Goal: Transaction & Acquisition: Obtain resource

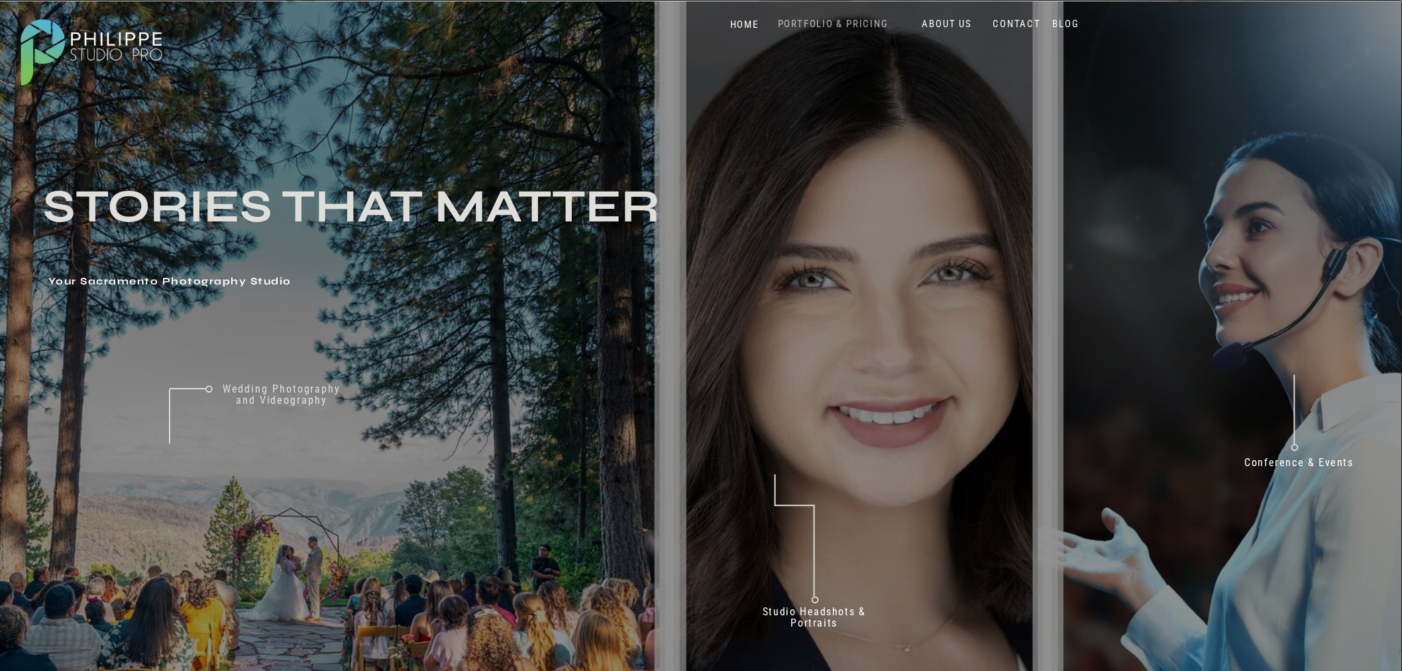
click at [827, 19] on nav "PORTFOLIO & PRICING" at bounding box center [833, 24] width 121 height 13
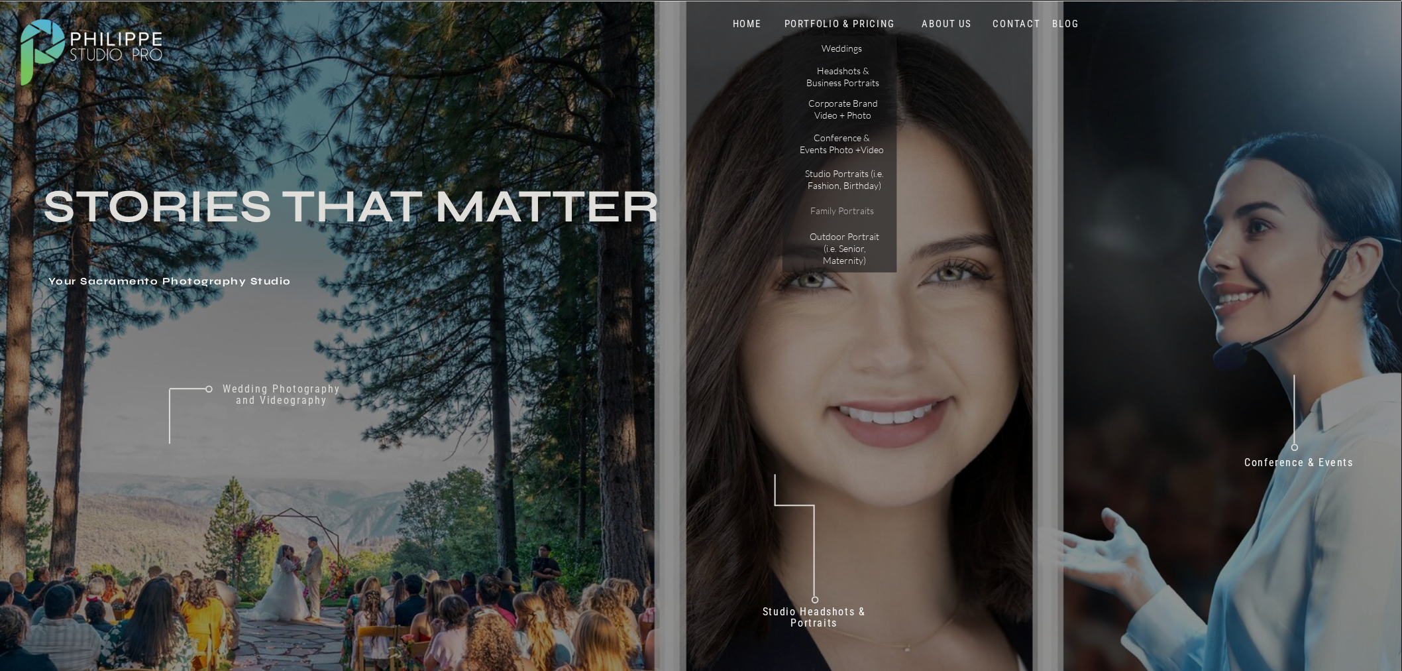
click at [858, 209] on p "Family Portraits" at bounding box center [843, 213] width 84 height 16
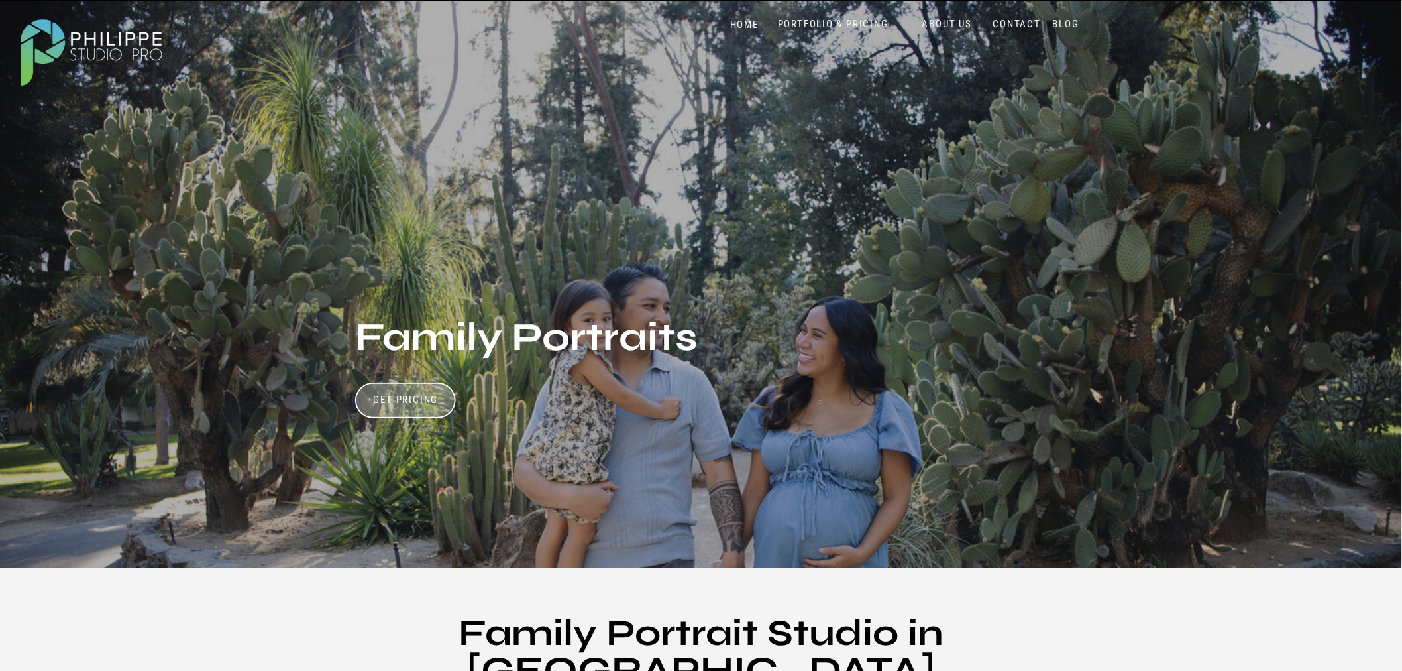
scroll to position [294, 0]
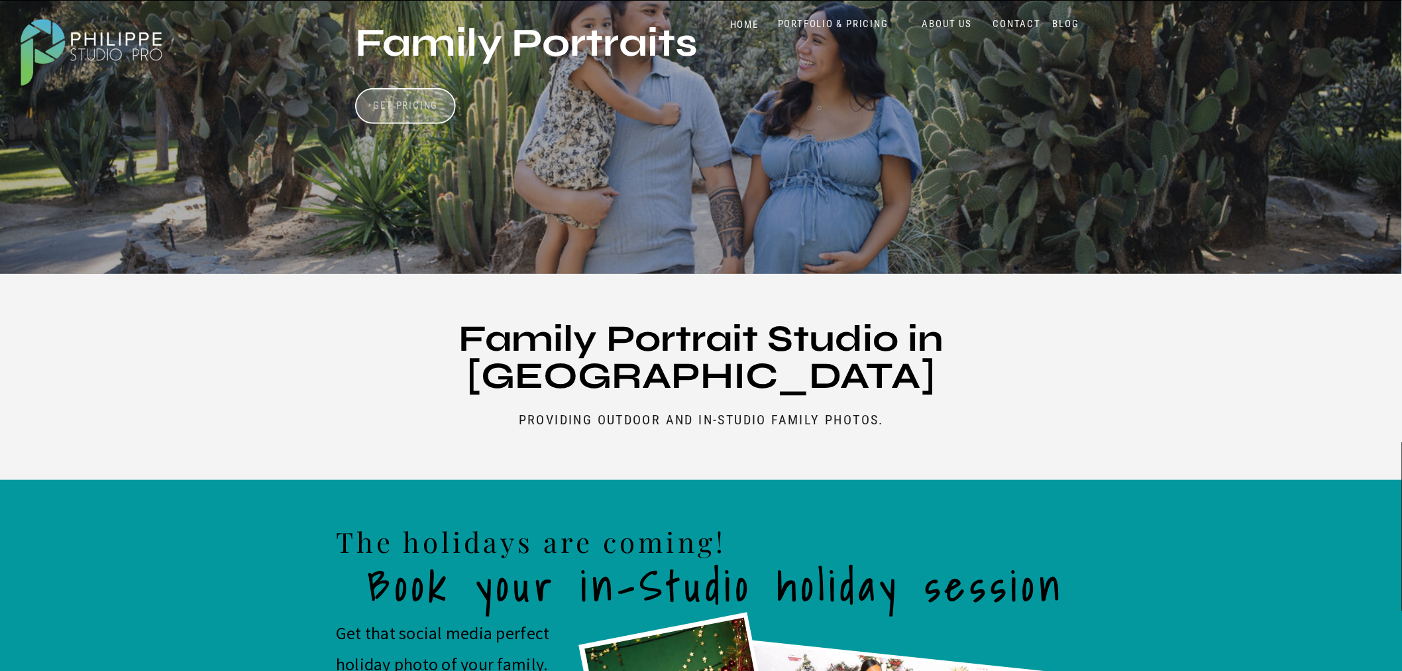
click at [383, 103] on h3 "Get Pricing" at bounding box center [406, 107] width 74 height 16
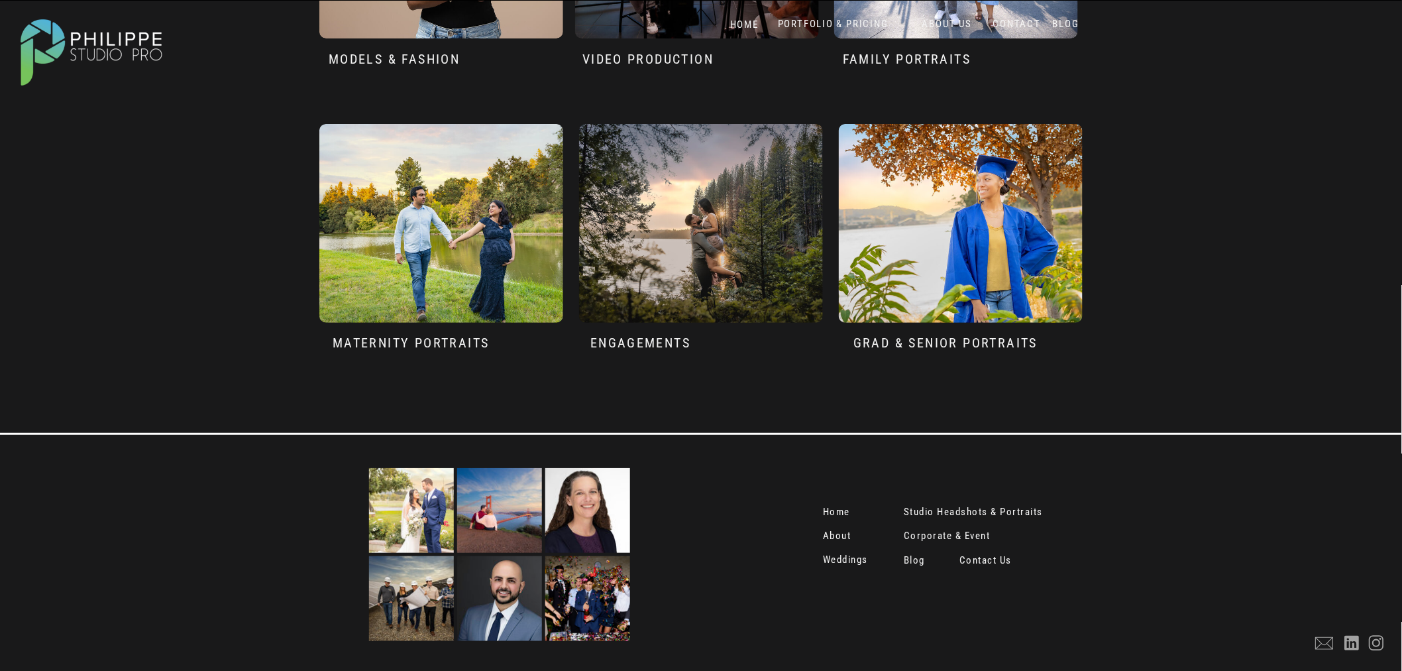
scroll to position [6456, 0]
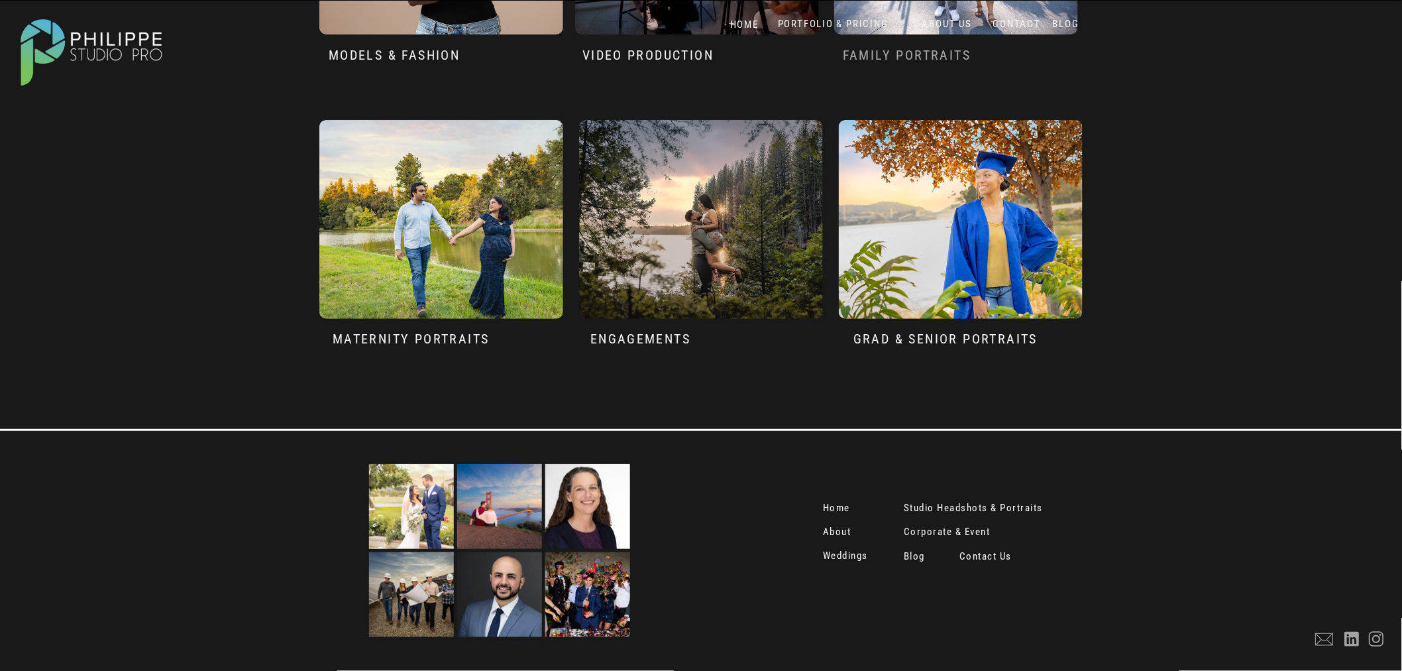
click at [936, 56] on h3 "family portraits" at bounding box center [932, 57] width 178 height 21
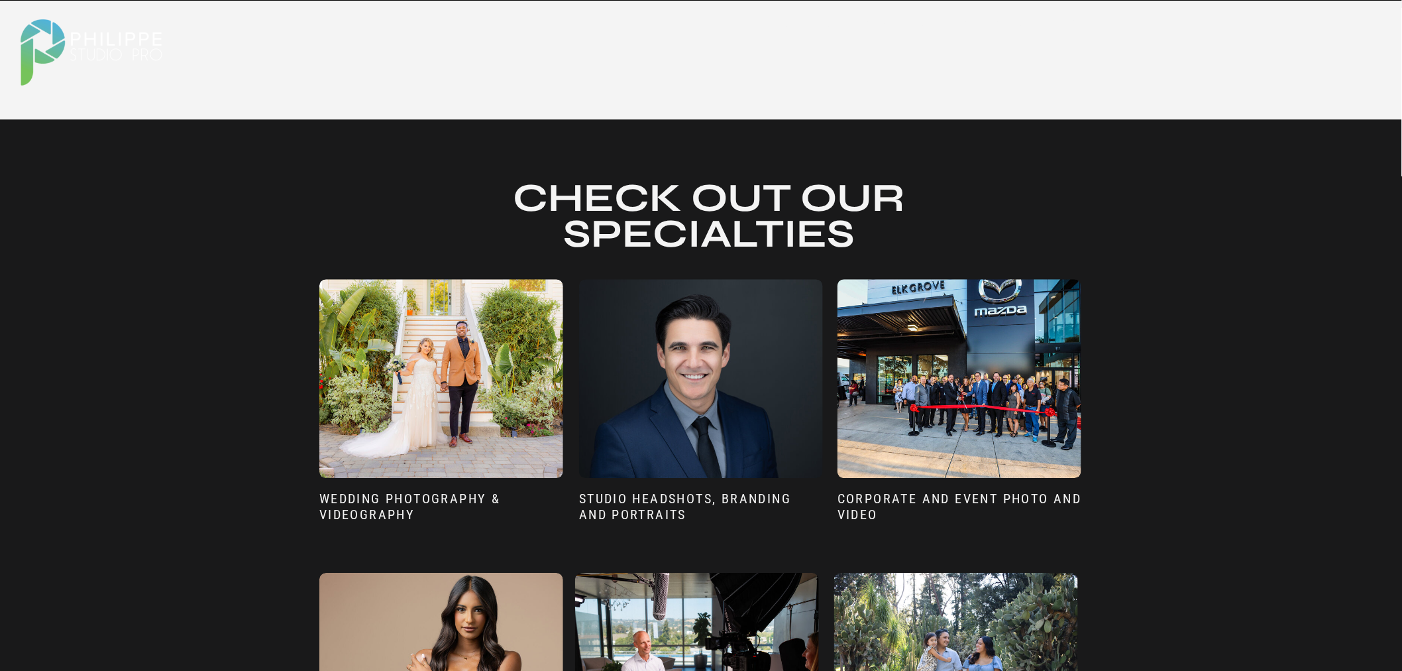
scroll to position [6381, 0]
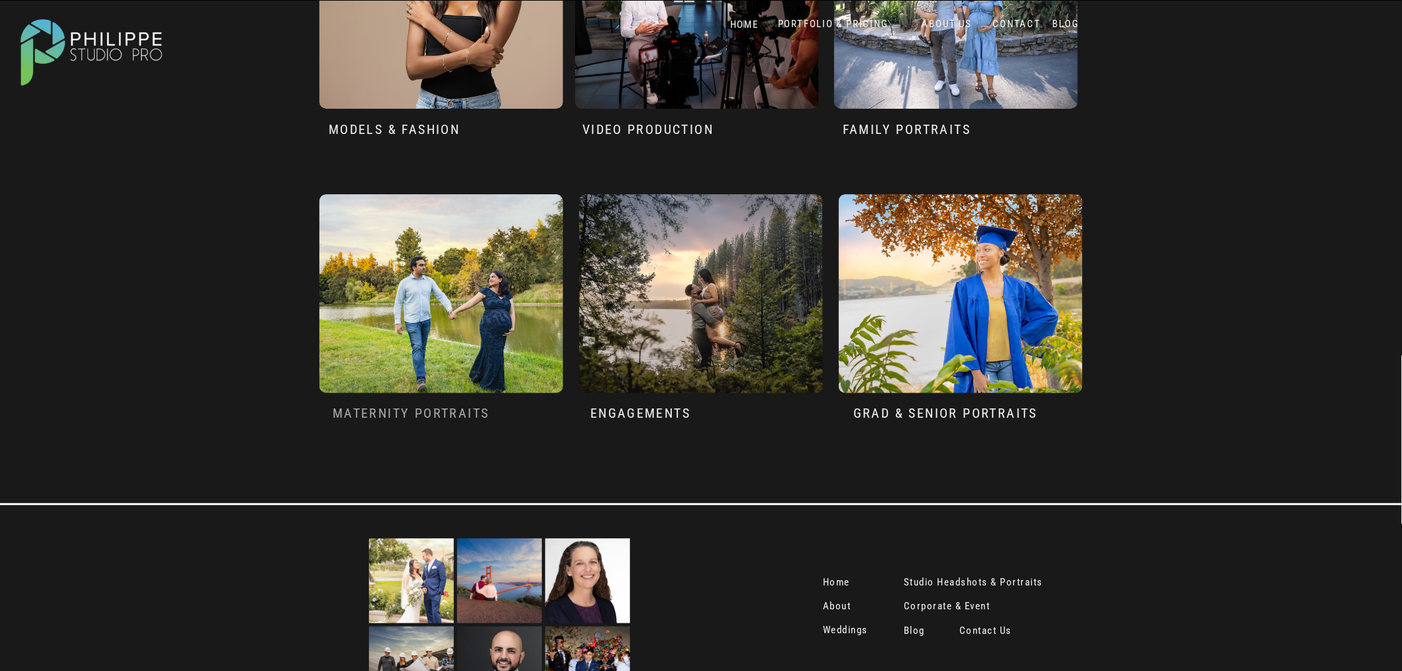
click at [416, 408] on h3 "Maternity Portraits" at bounding box center [426, 415] width 186 height 21
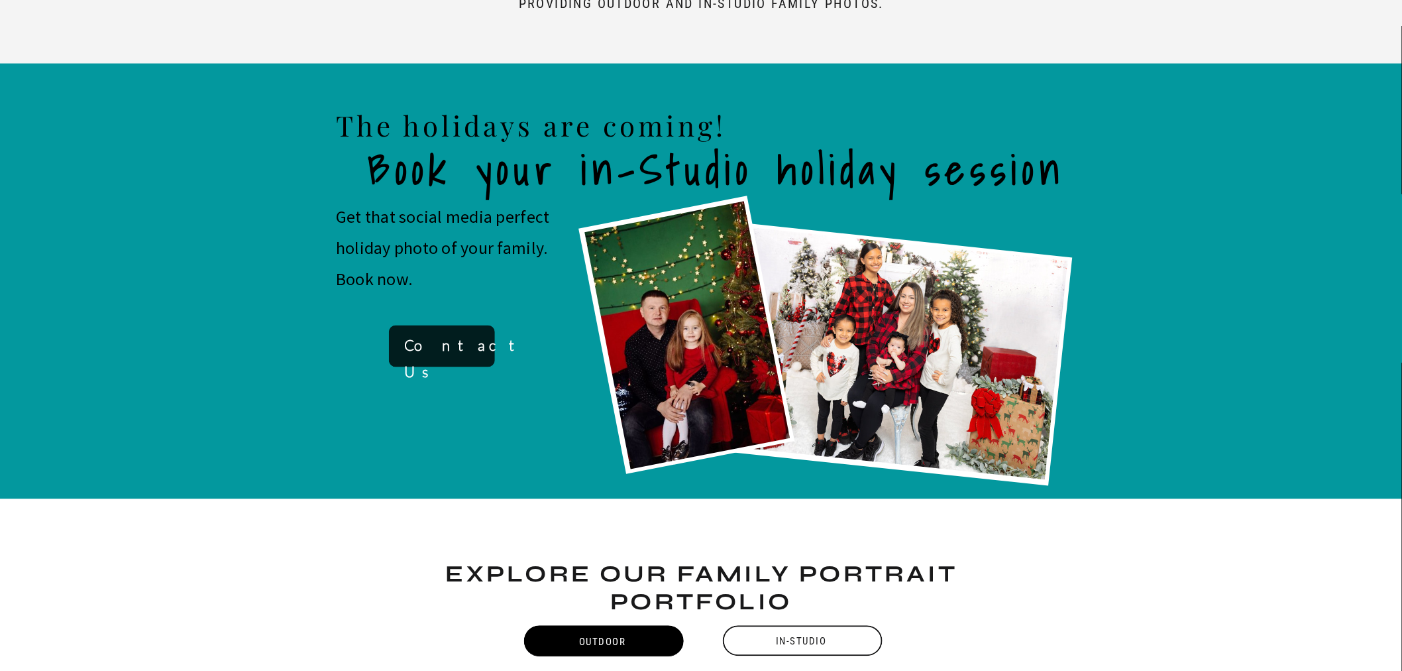
scroll to position [932, 0]
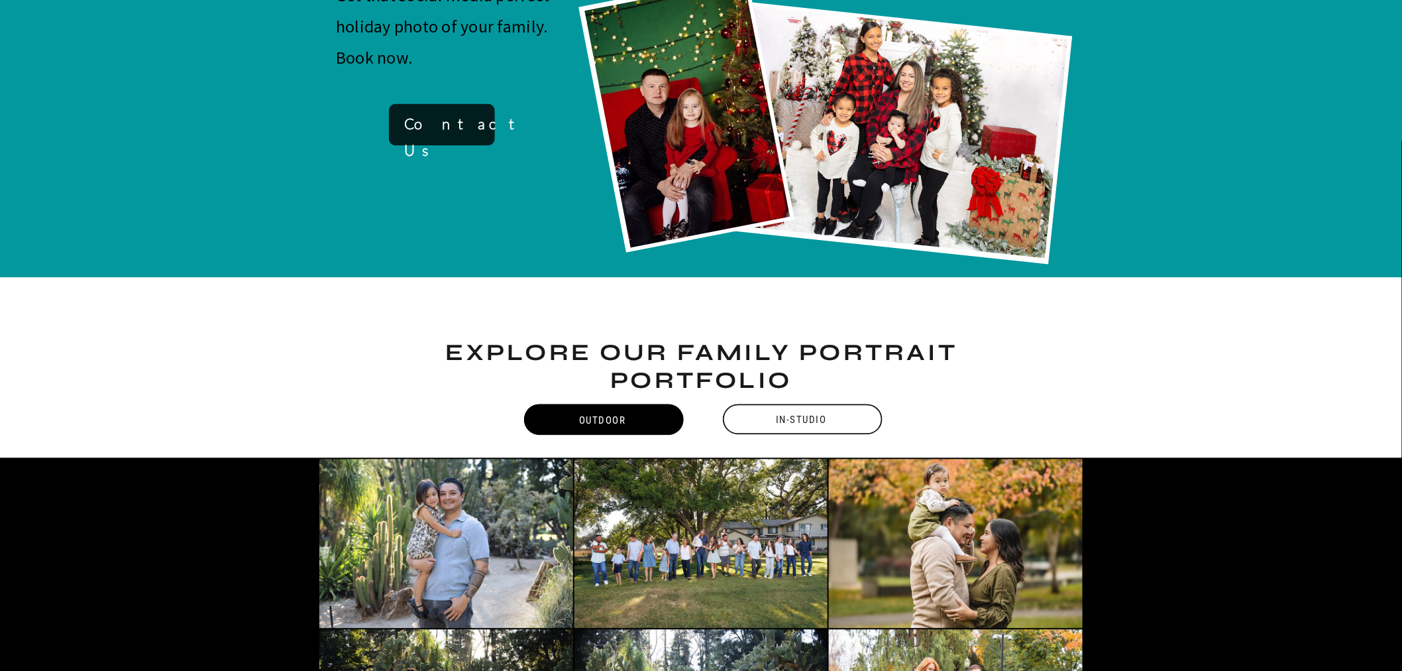
click at [784, 412] on div "In-Studio" at bounding box center [801, 420] width 162 height 30
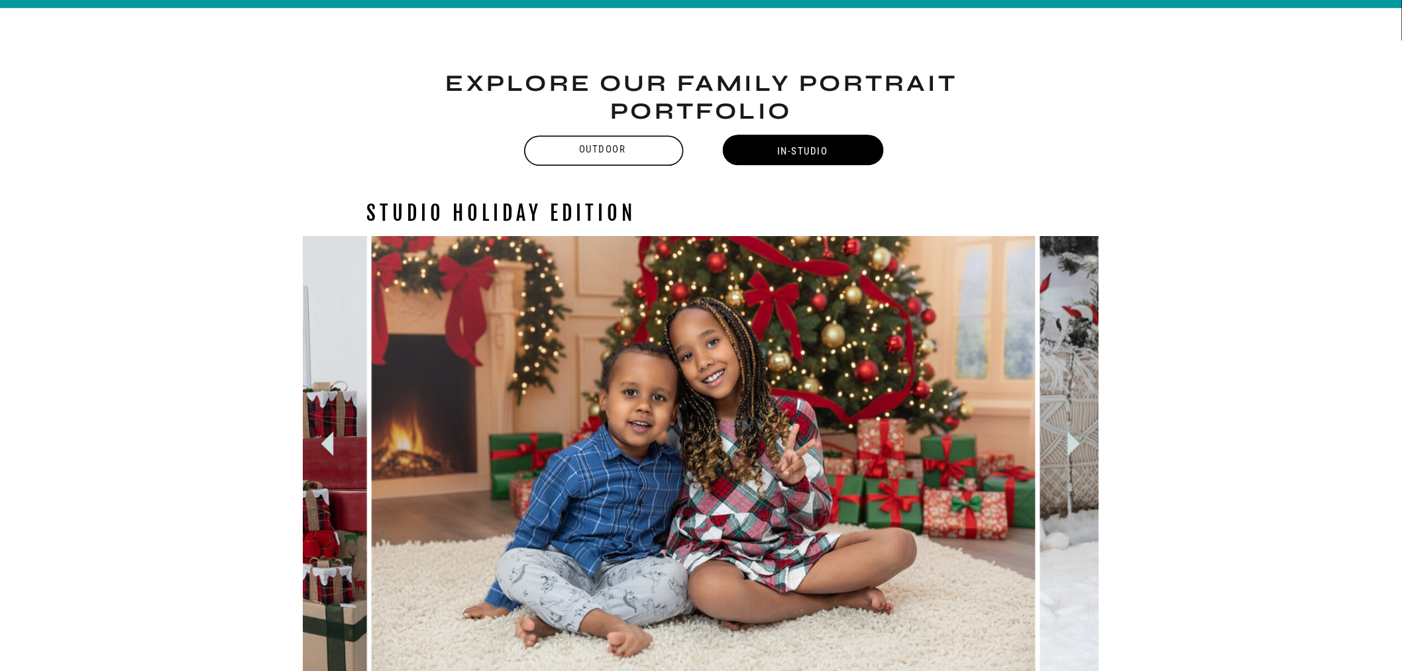
scroll to position [1210, 0]
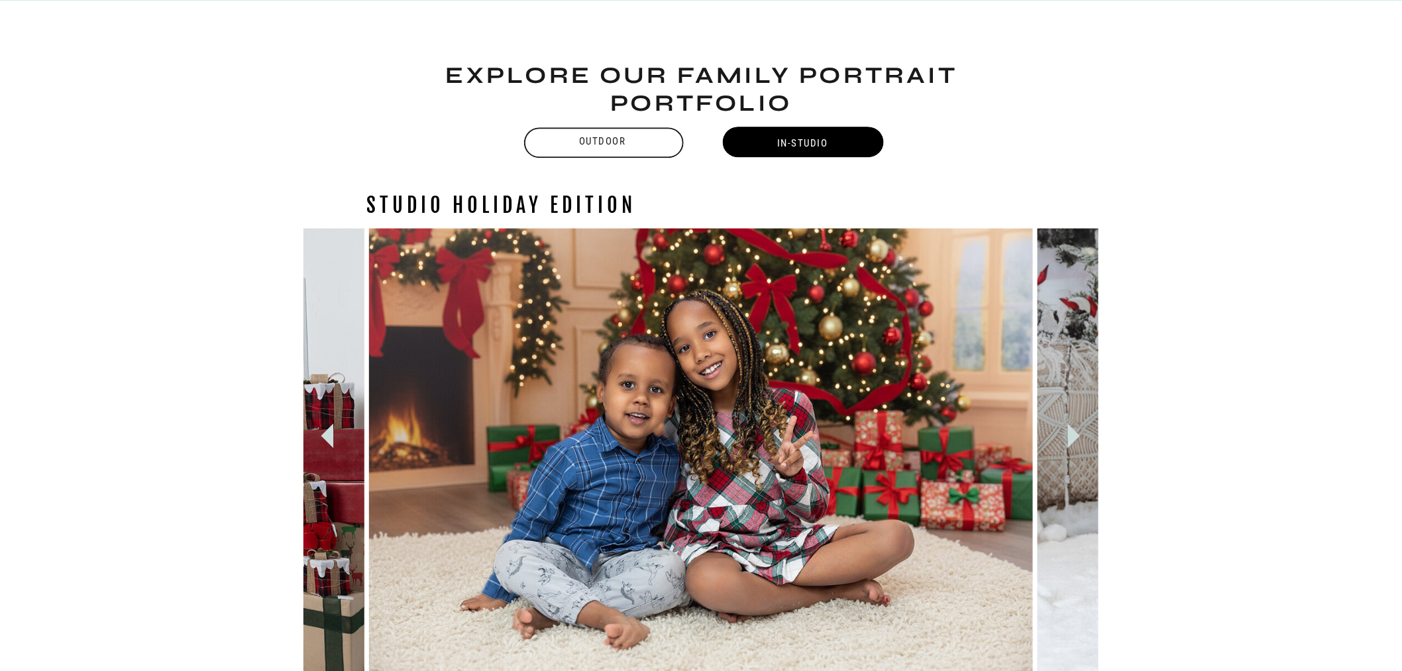
click at [1078, 441] on icon at bounding box center [1074, 435] width 49 height 49
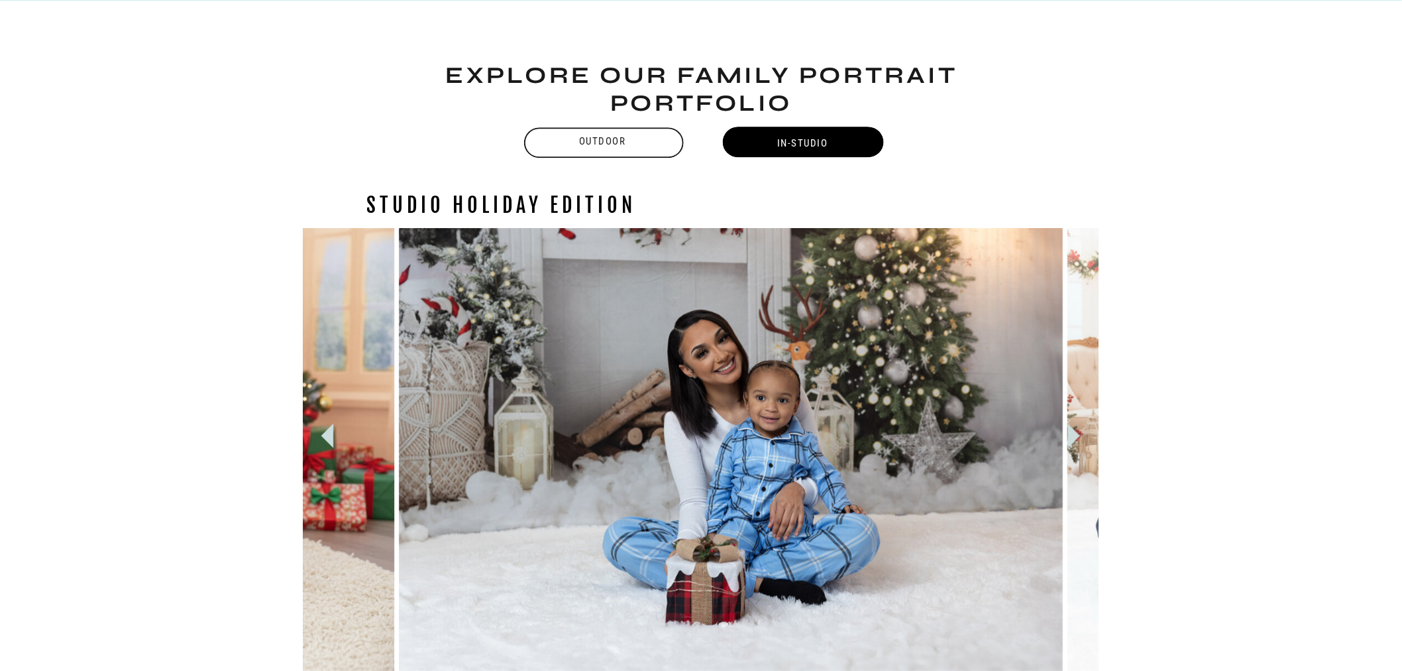
click at [1078, 441] on icon at bounding box center [1074, 435] width 49 height 49
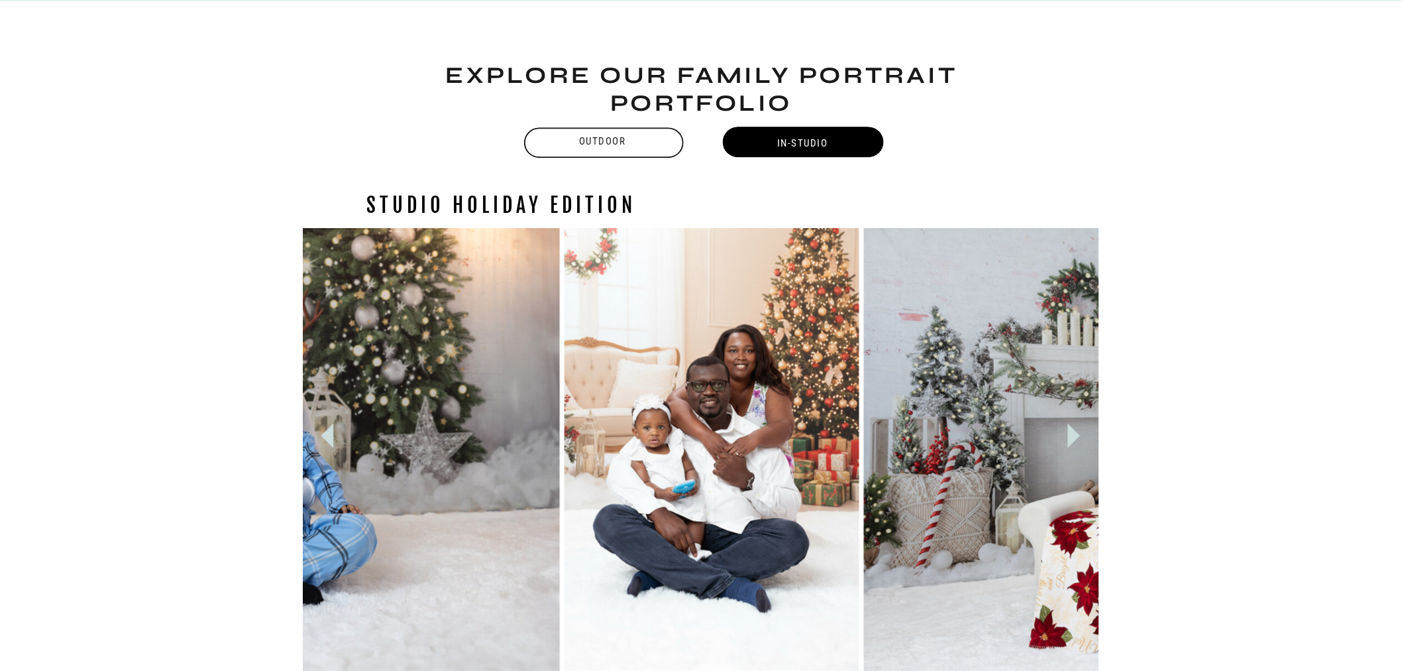
click at [1078, 441] on icon at bounding box center [1074, 435] width 49 height 49
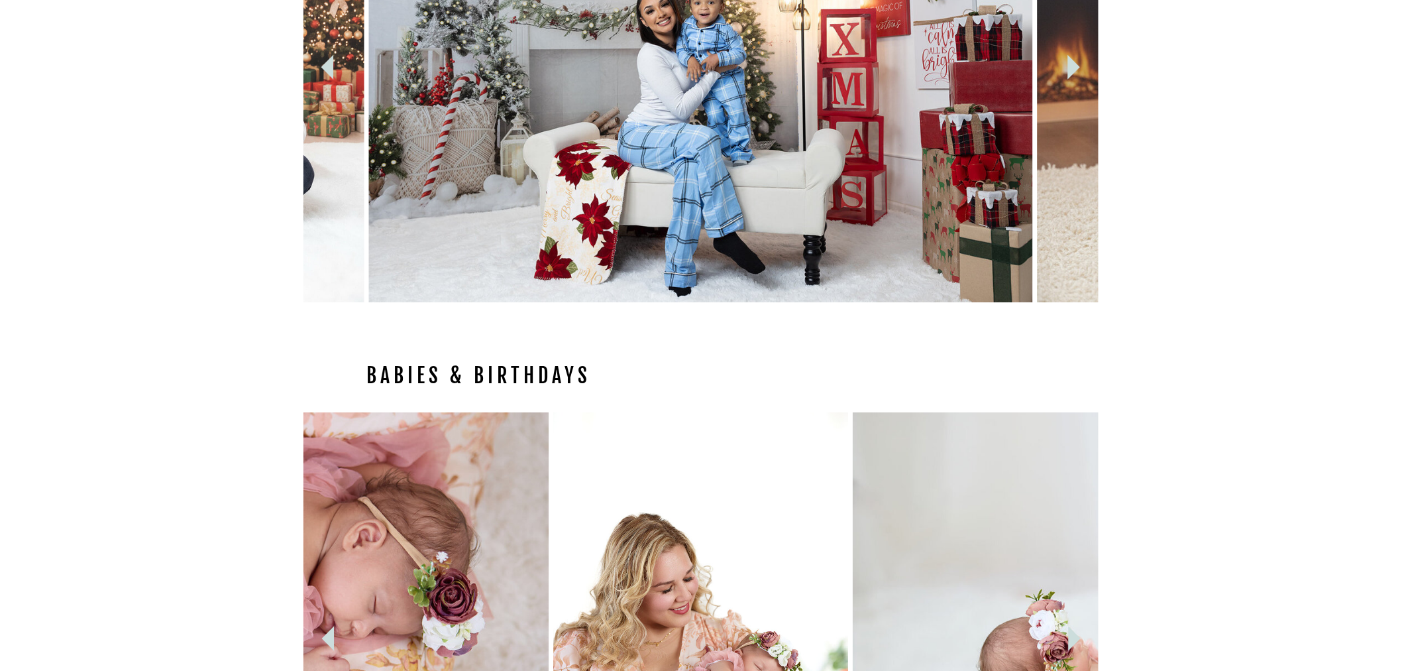
scroll to position [1725, 0]
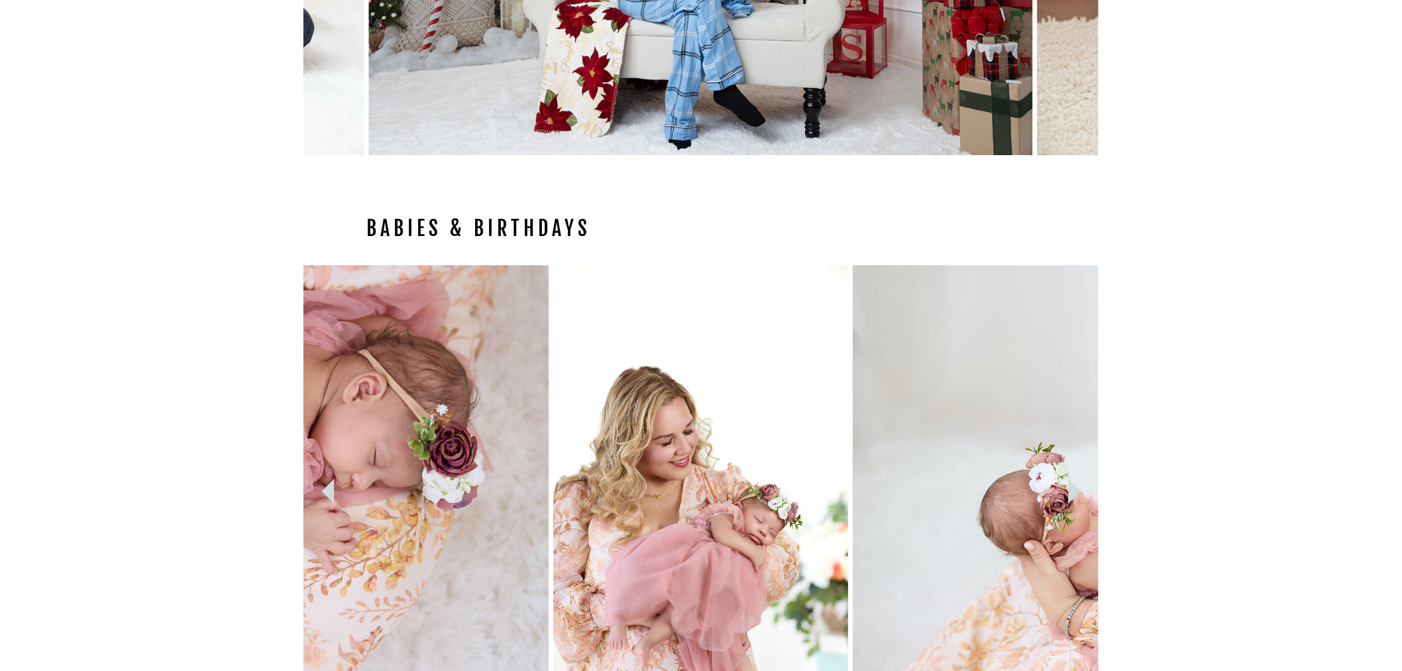
click at [1077, 486] on icon at bounding box center [1075, 491] width 49 height 49
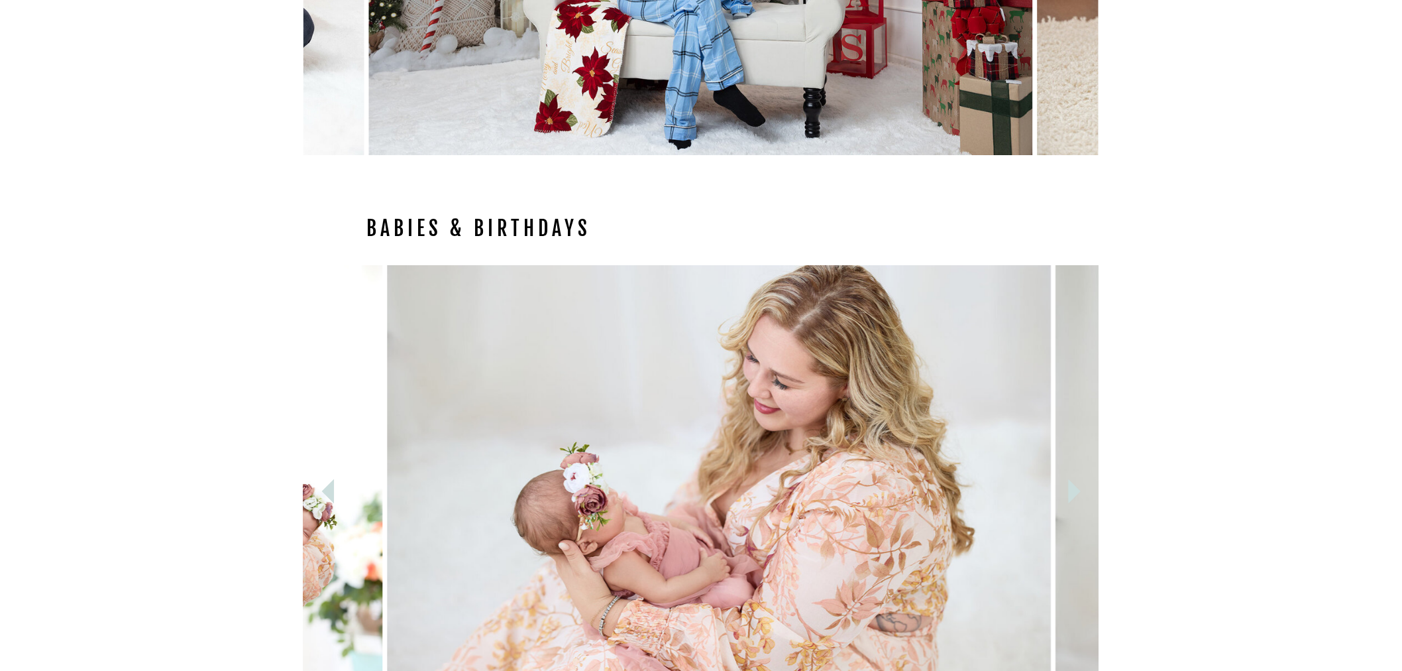
click at [1077, 486] on icon at bounding box center [1075, 491] width 49 height 49
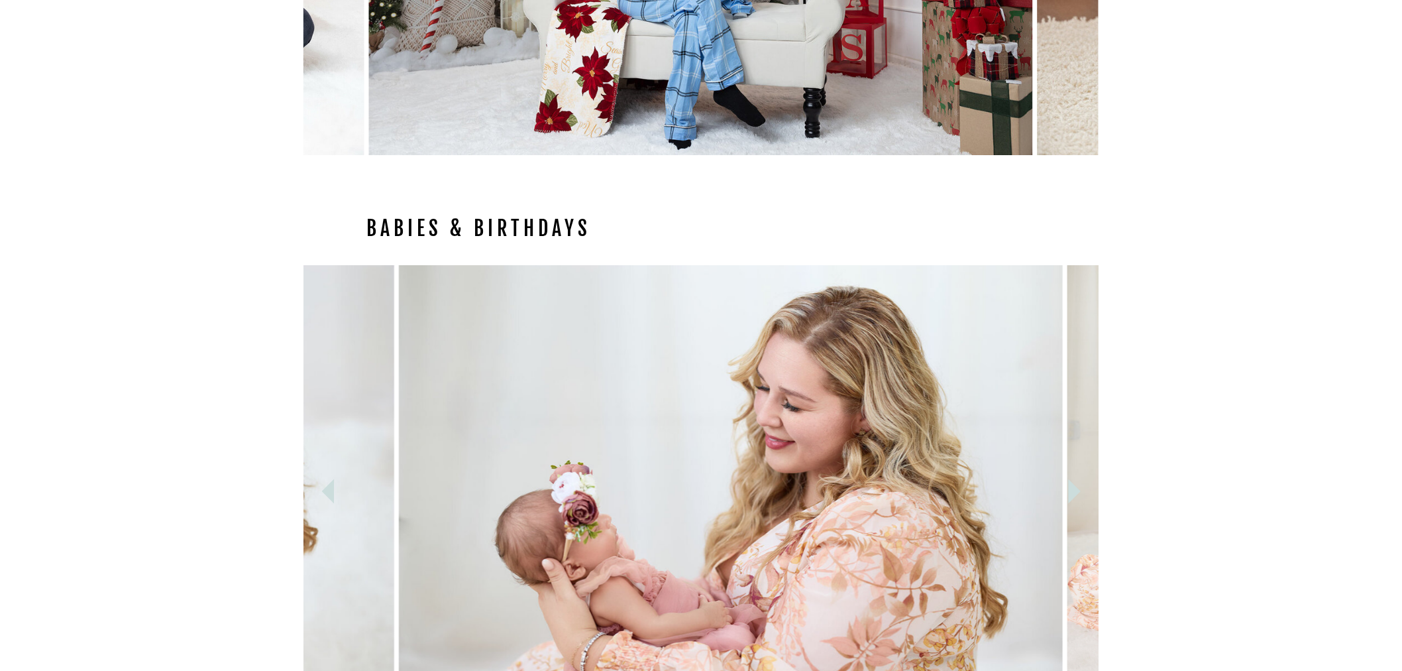
click at [1077, 486] on icon at bounding box center [1075, 491] width 49 height 49
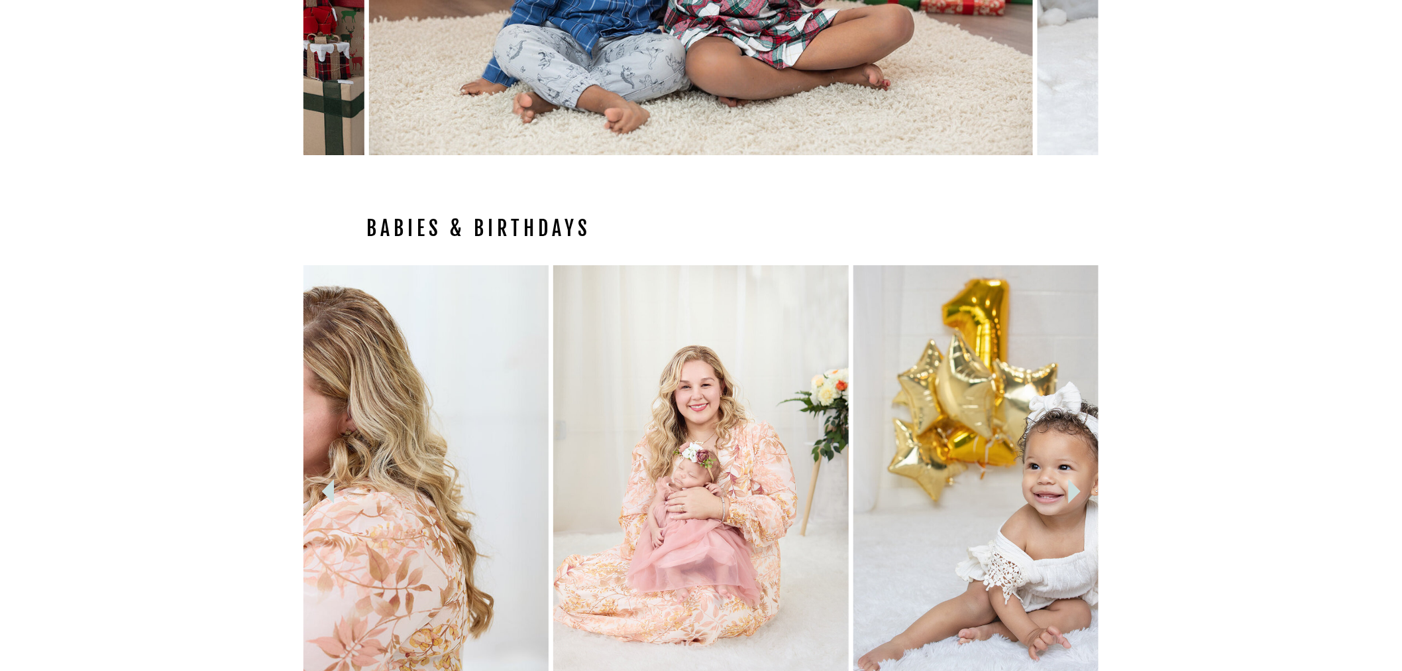
click at [321, 489] on icon at bounding box center [328, 491] width 49 height 49
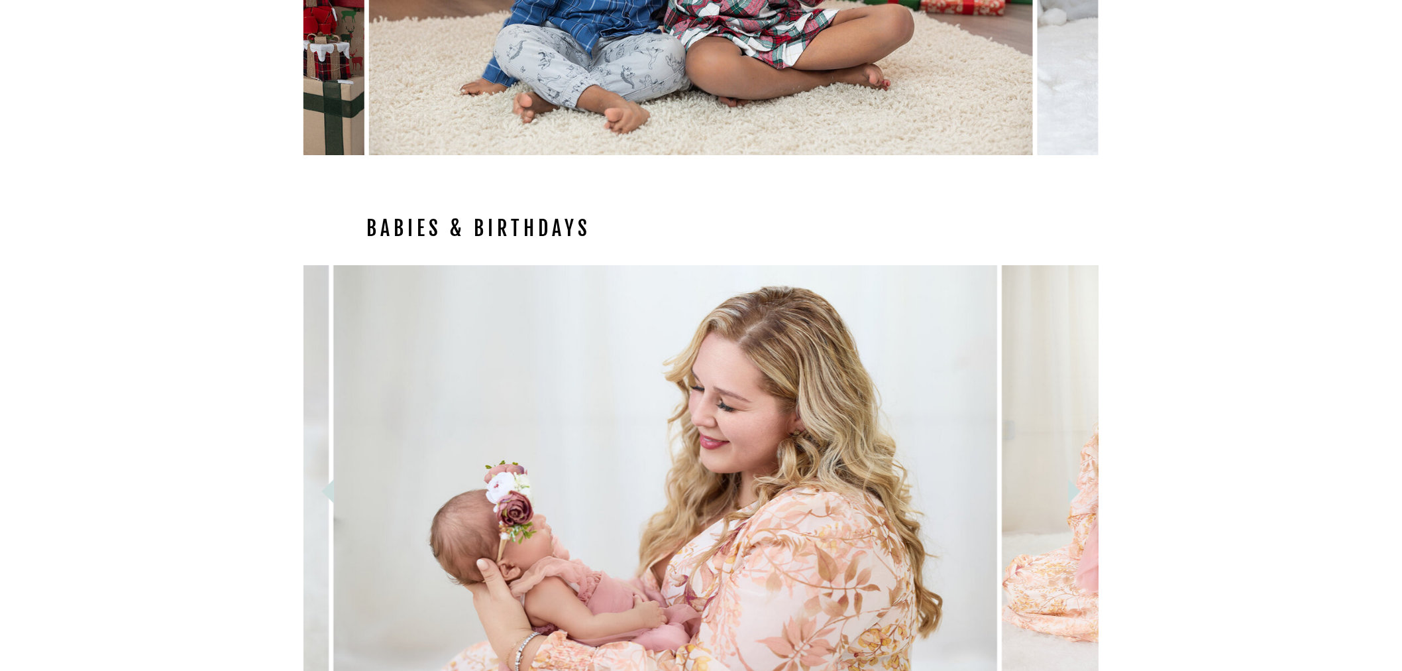
click at [321, 489] on icon at bounding box center [328, 491] width 49 height 49
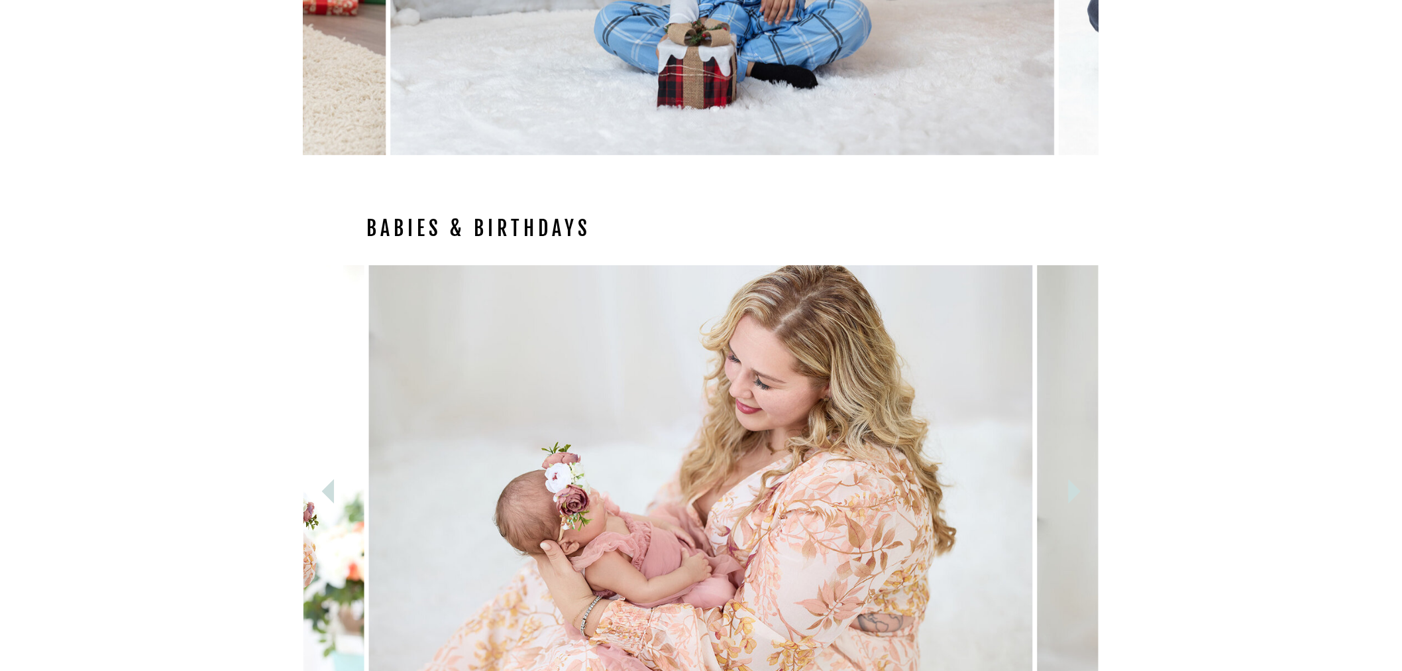
click at [1064, 491] on icon at bounding box center [1075, 491] width 49 height 49
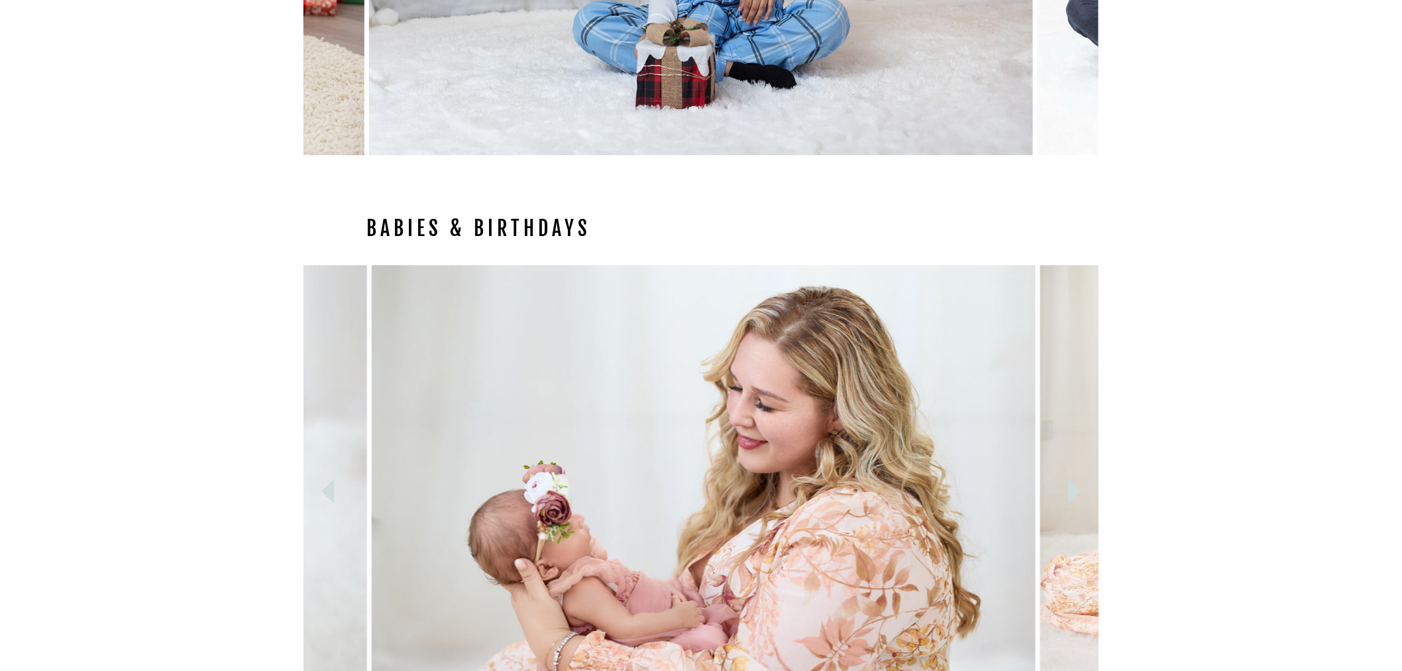
click at [1064, 491] on icon at bounding box center [1075, 491] width 49 height 49
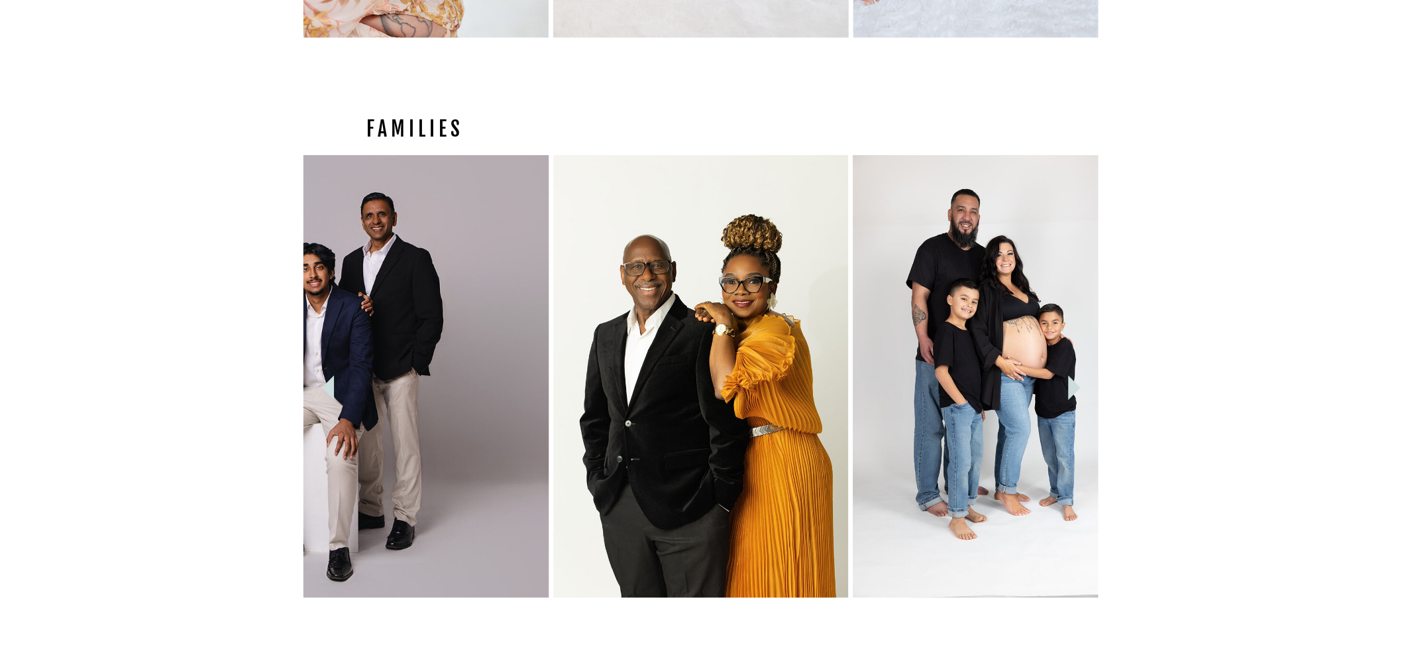
scroll to position [2609, 0]
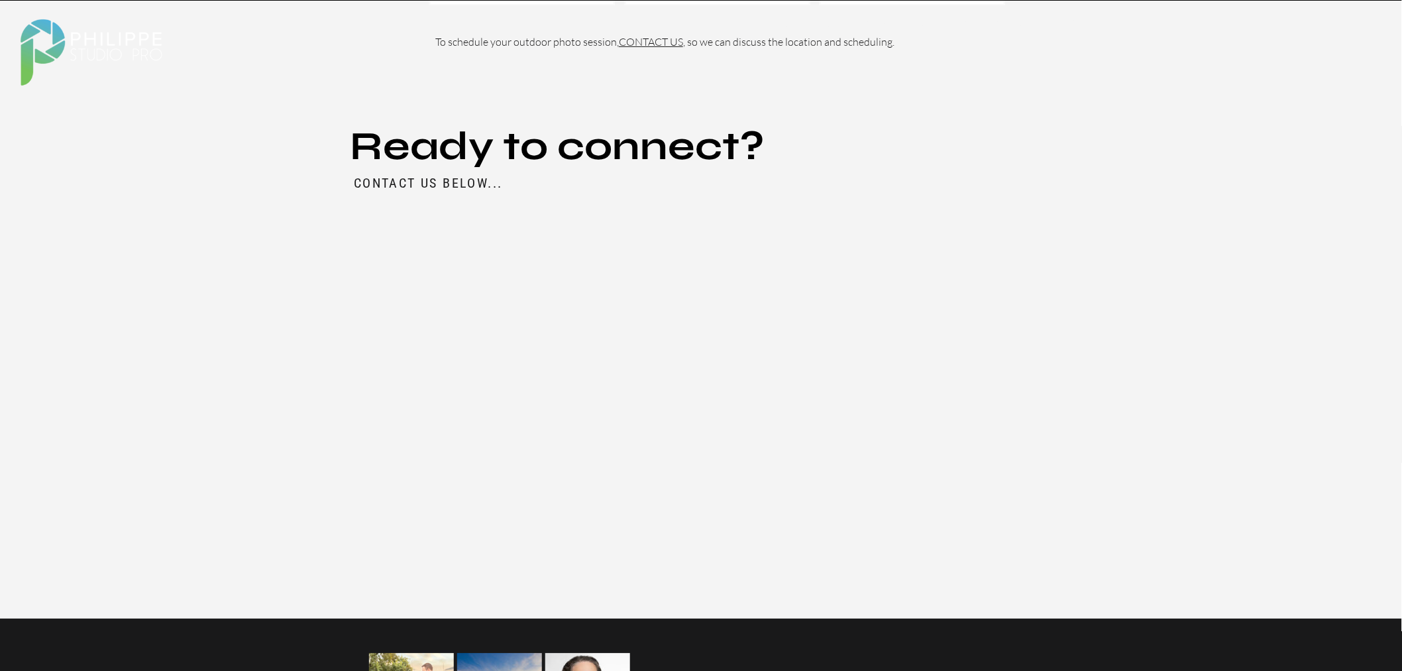
scroll to position [2421, 0]
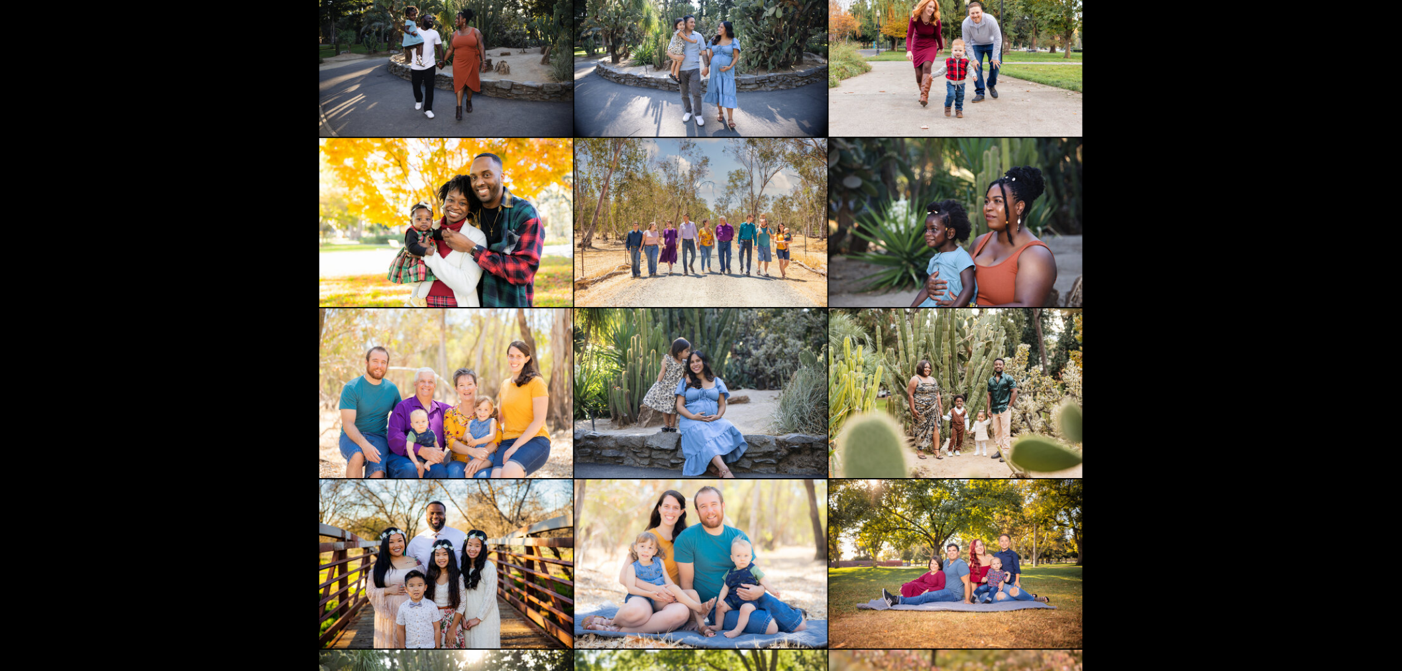
scroll to position [1005, 0]
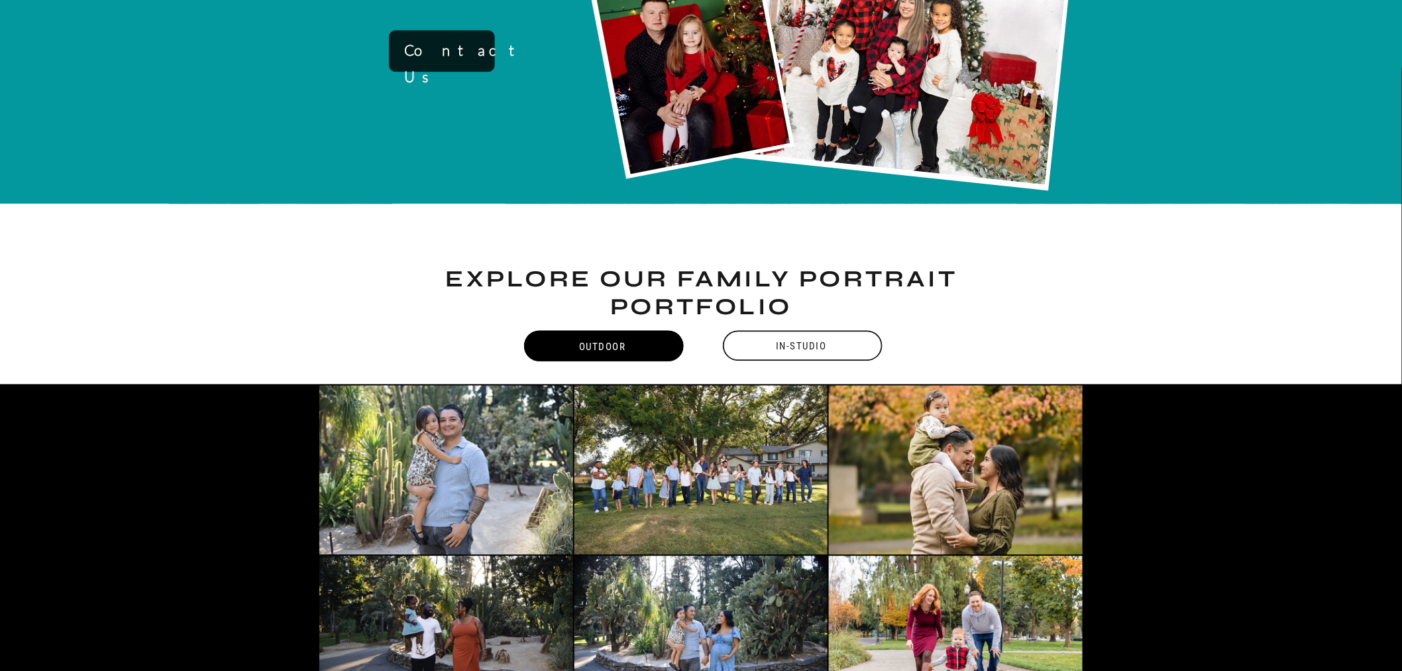
drag, startPoint x: 760, startPoint y: 336, endPoint x: 744, endPoint y: 336, distance: 15.9
click at [760, 336] on div "In-Studio" at bounding box center [801, 346] width 162 height 30
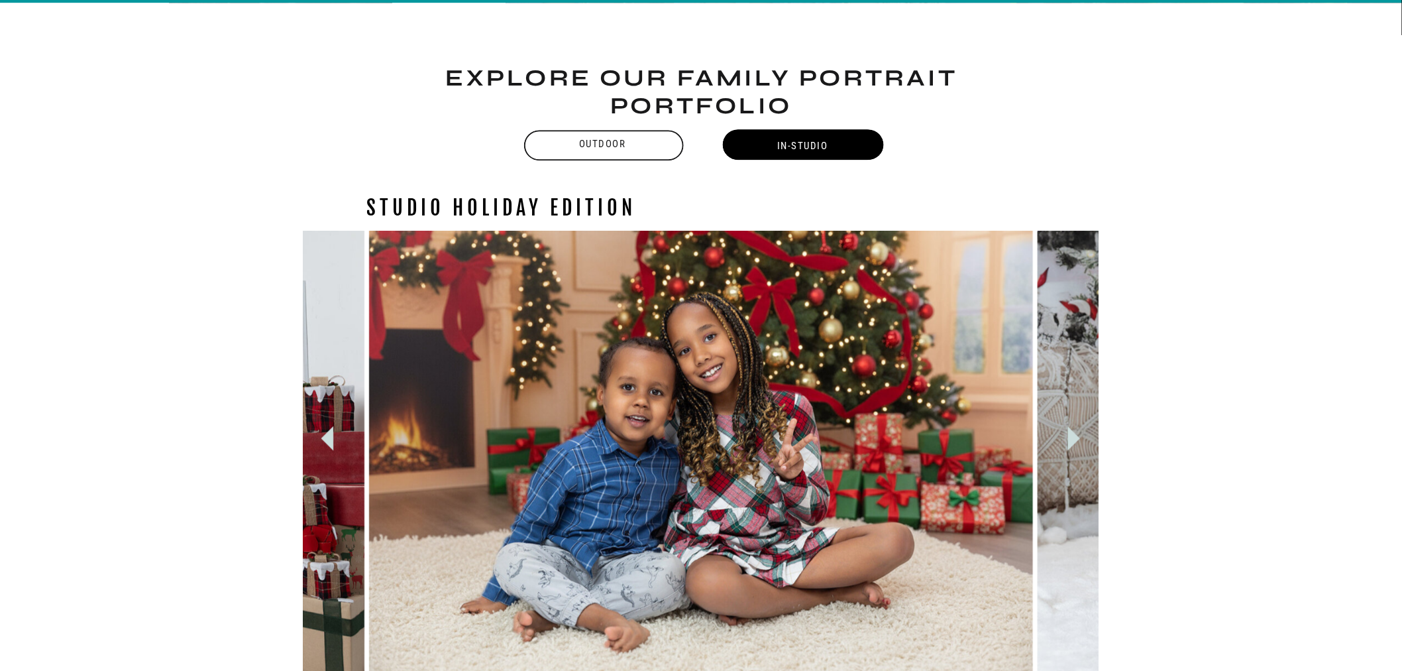
scroll to position [1210, 0]
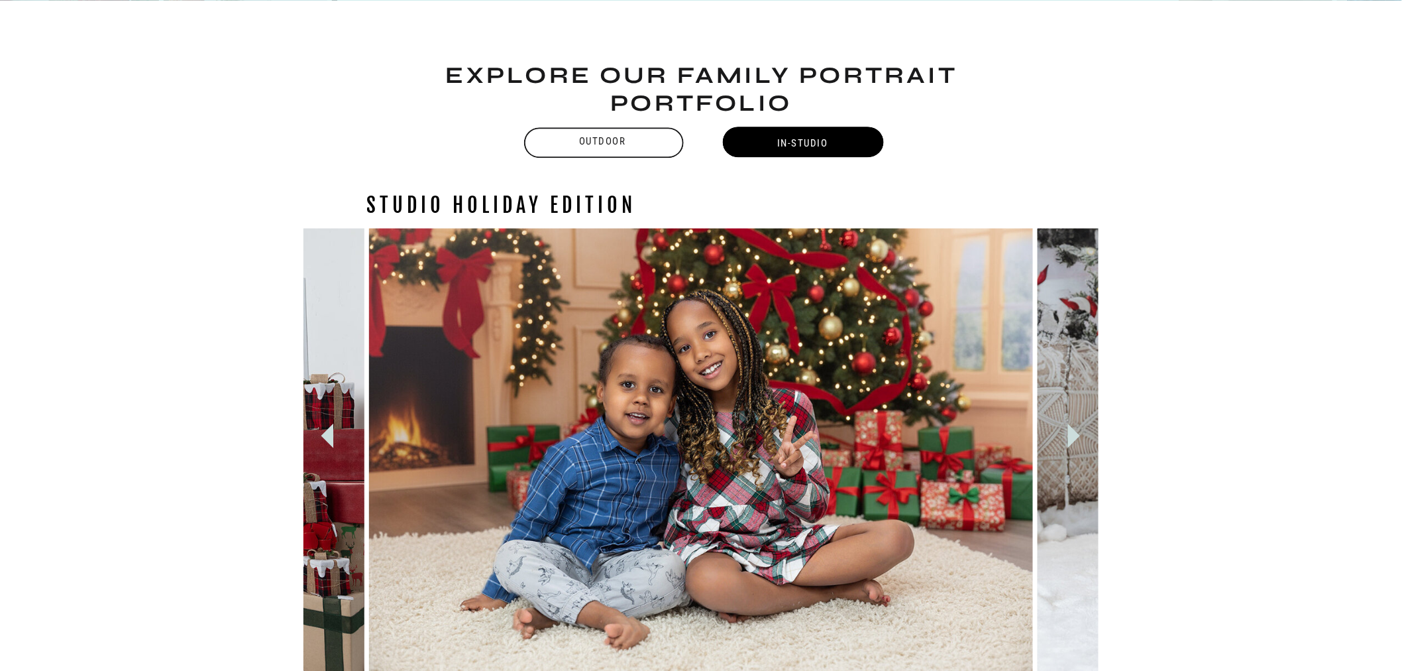
click at [1075, 433] on icon at bounding box center [1074, 436] width 13 height 25
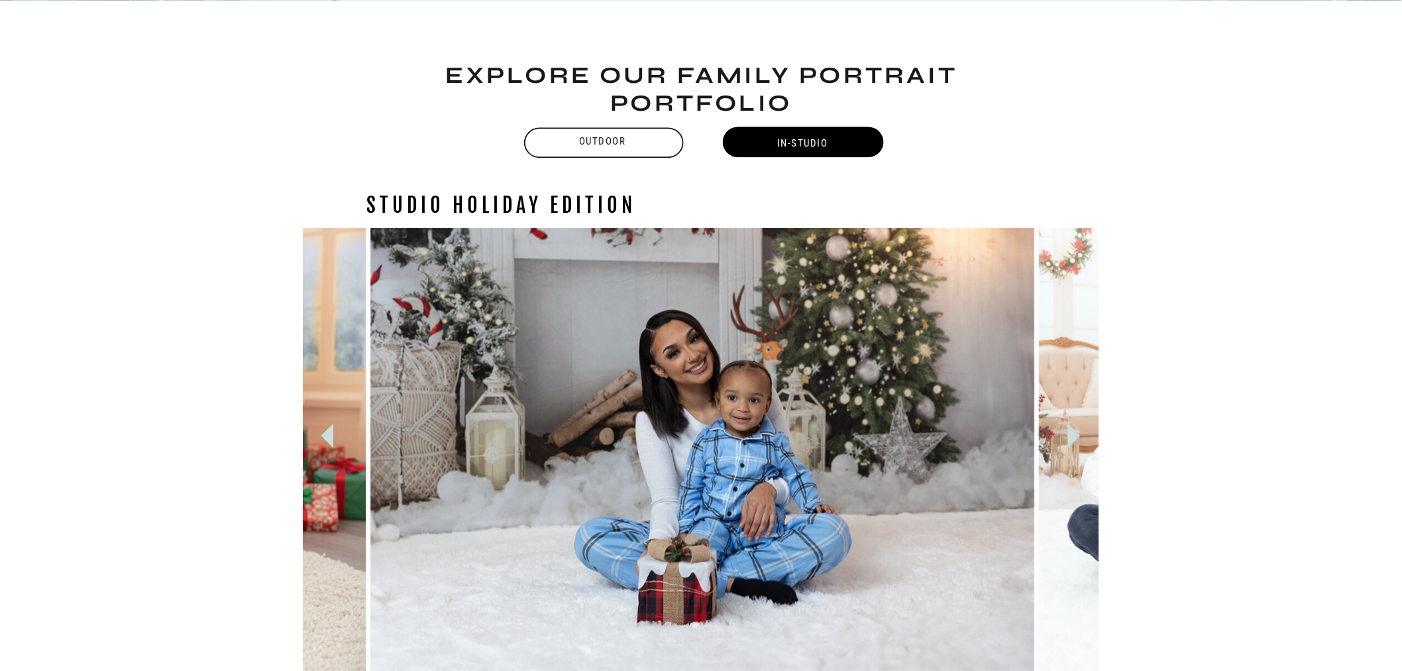
click at [1075, 433] on icon at bounding box center [1074, 436] width 13 height 25
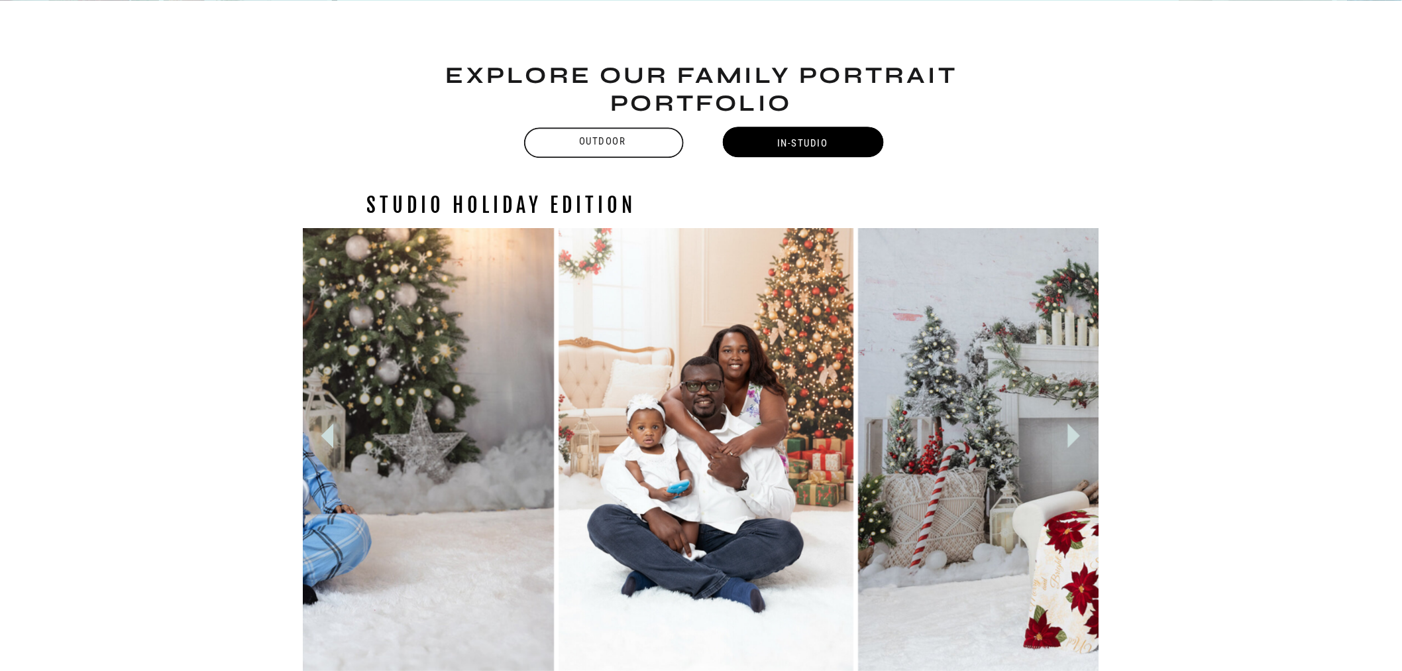
click at [1075, 433] on icon at bounding box center [1074, 436] width 13 height 25
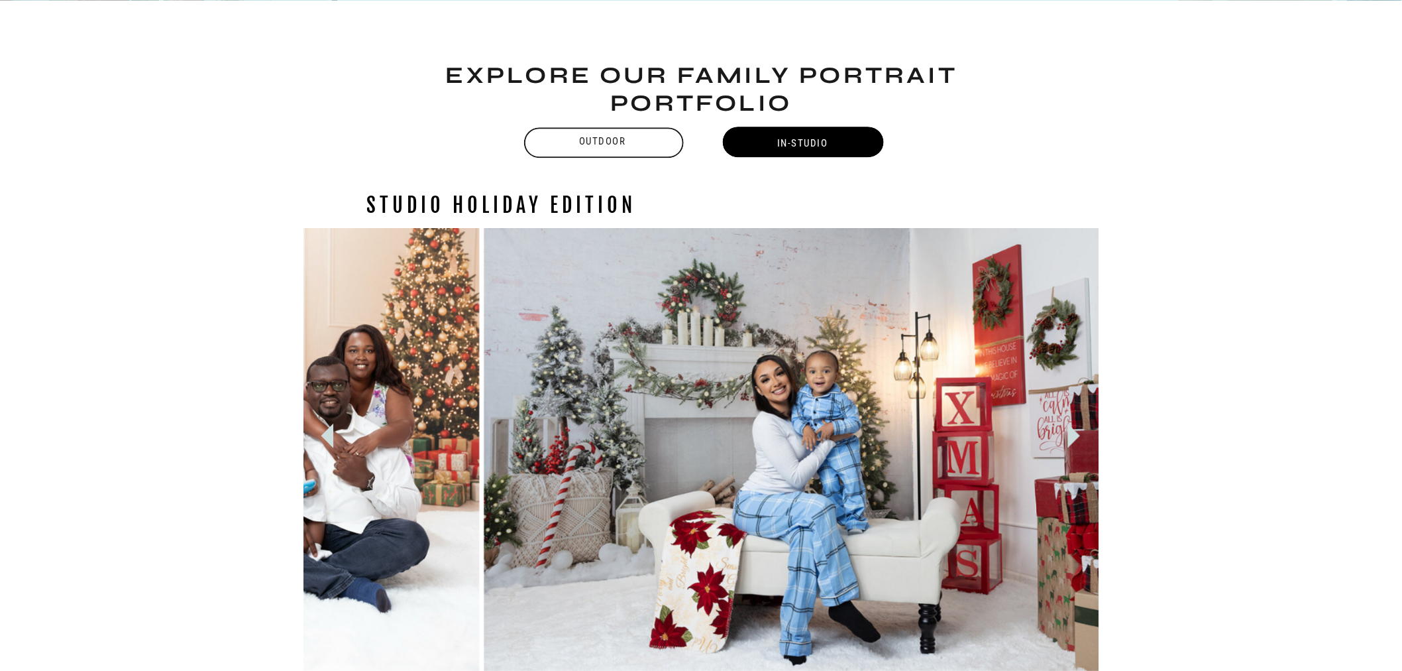
click at [1075, 433] on icon at bounding box center [1074, 436] width 13 height 25
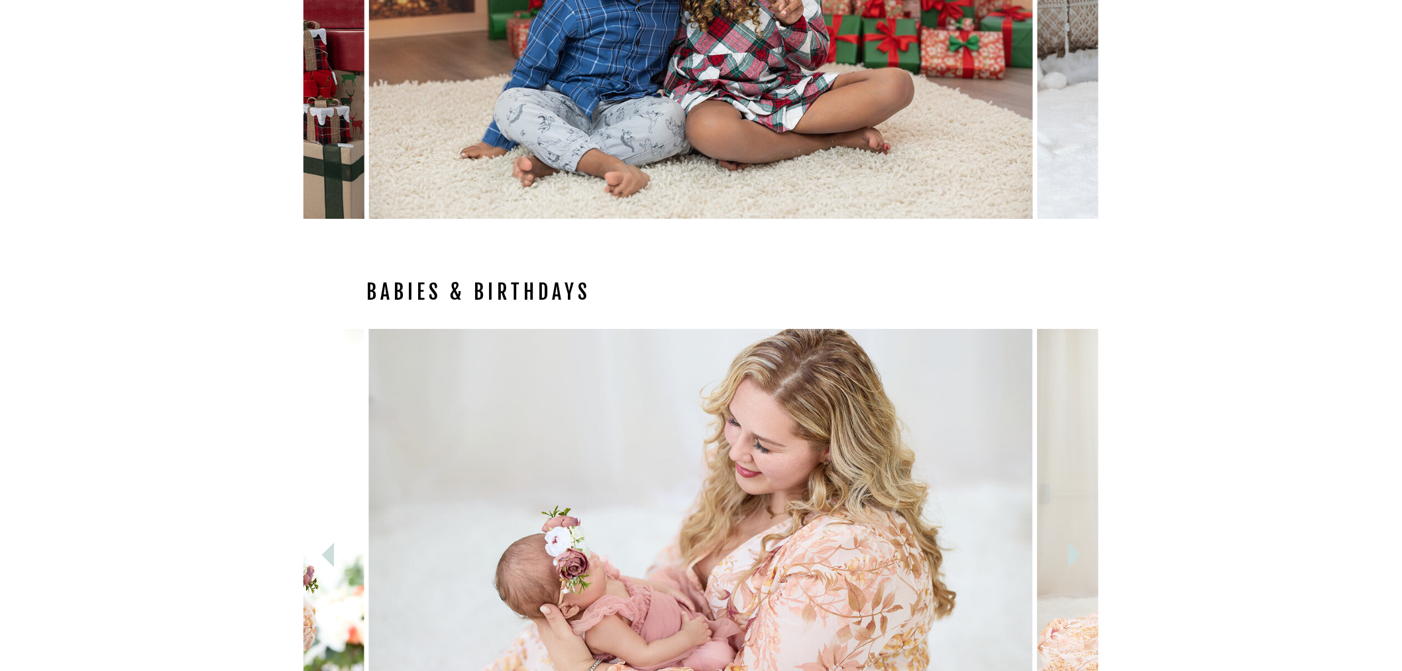
scroll to position [1799, 0]
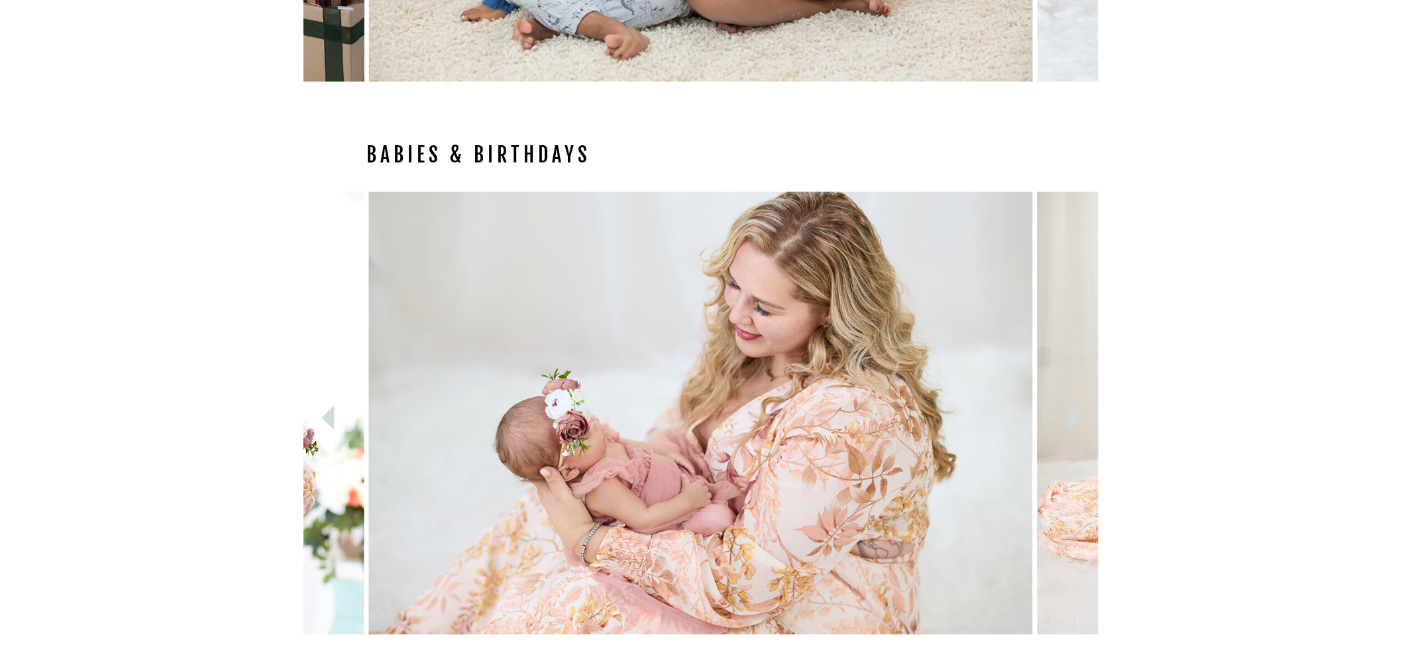
click at [1080, 422] on icon at bounding box center [1075, 417] width 49 height 49
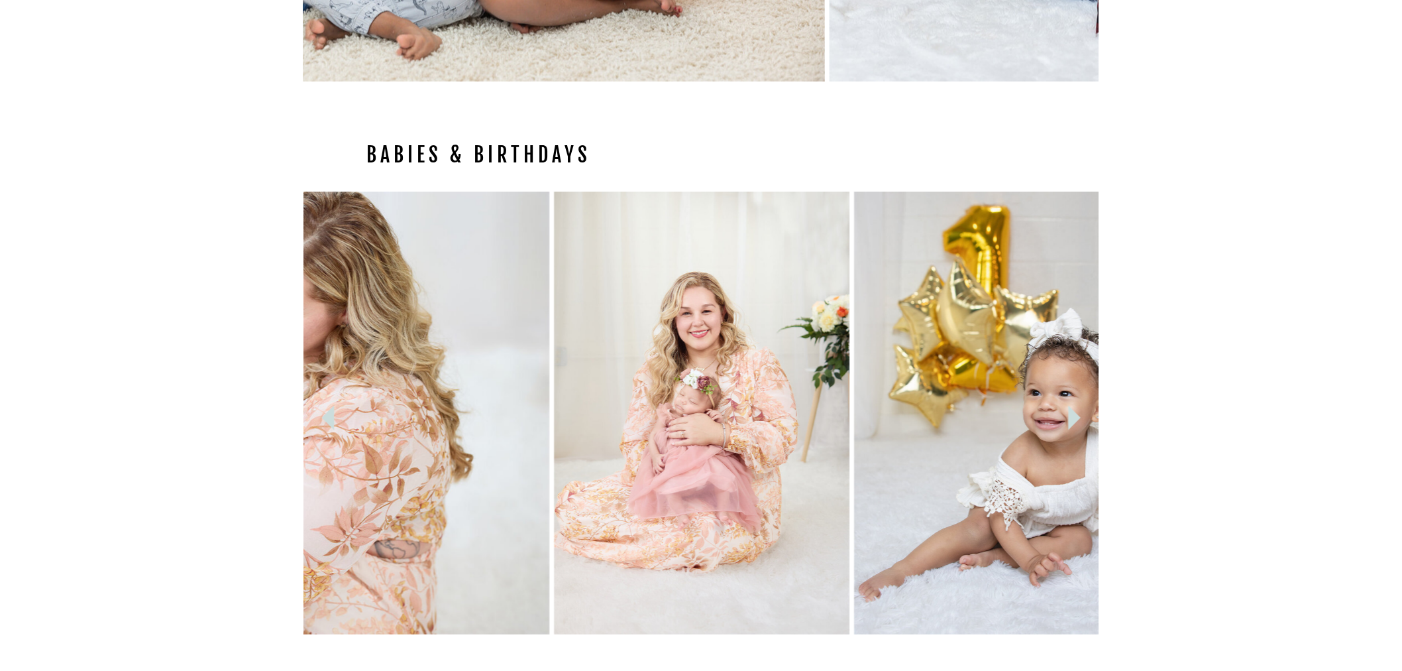
click at [1079, 422] on icon at bounding box center [1075, 417] width 49 height 49
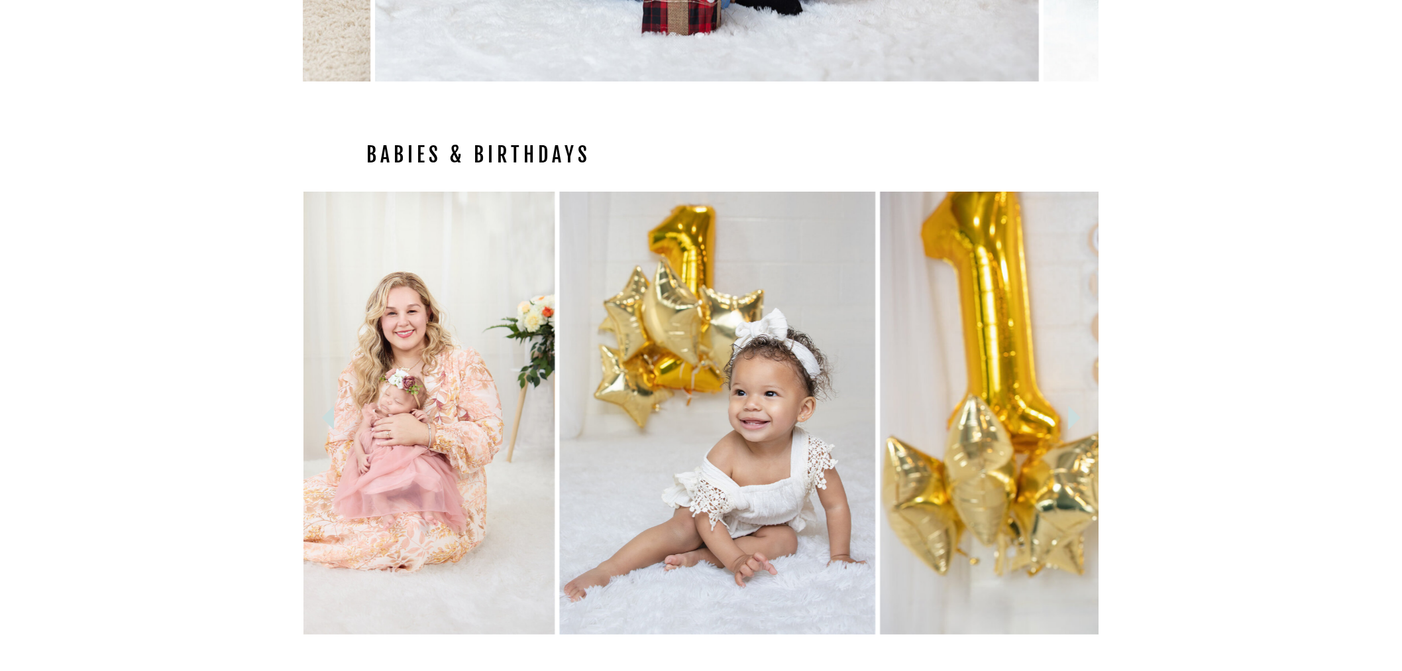
click at [1079, 422] on icon at bounding box center [1075, 417] width 49 height 49
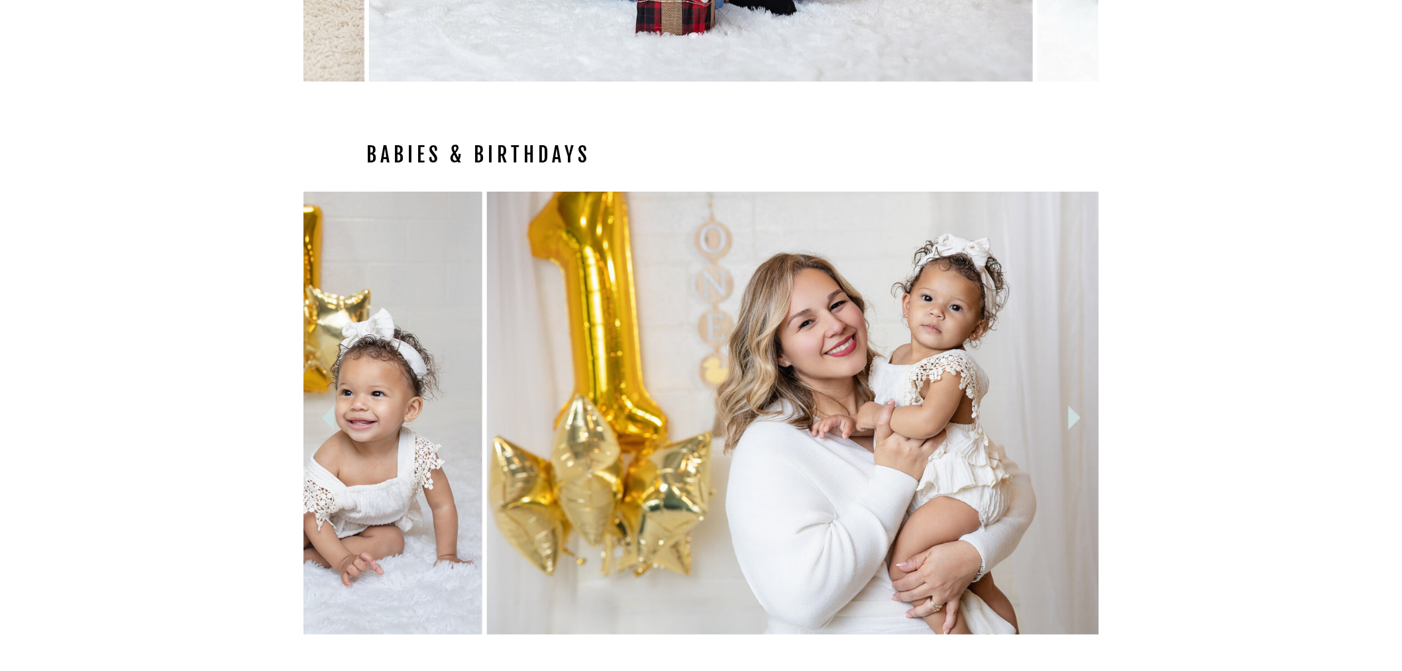
click at [1079, 422] on icon at bounding box center [1075, 417] width 49 height 49
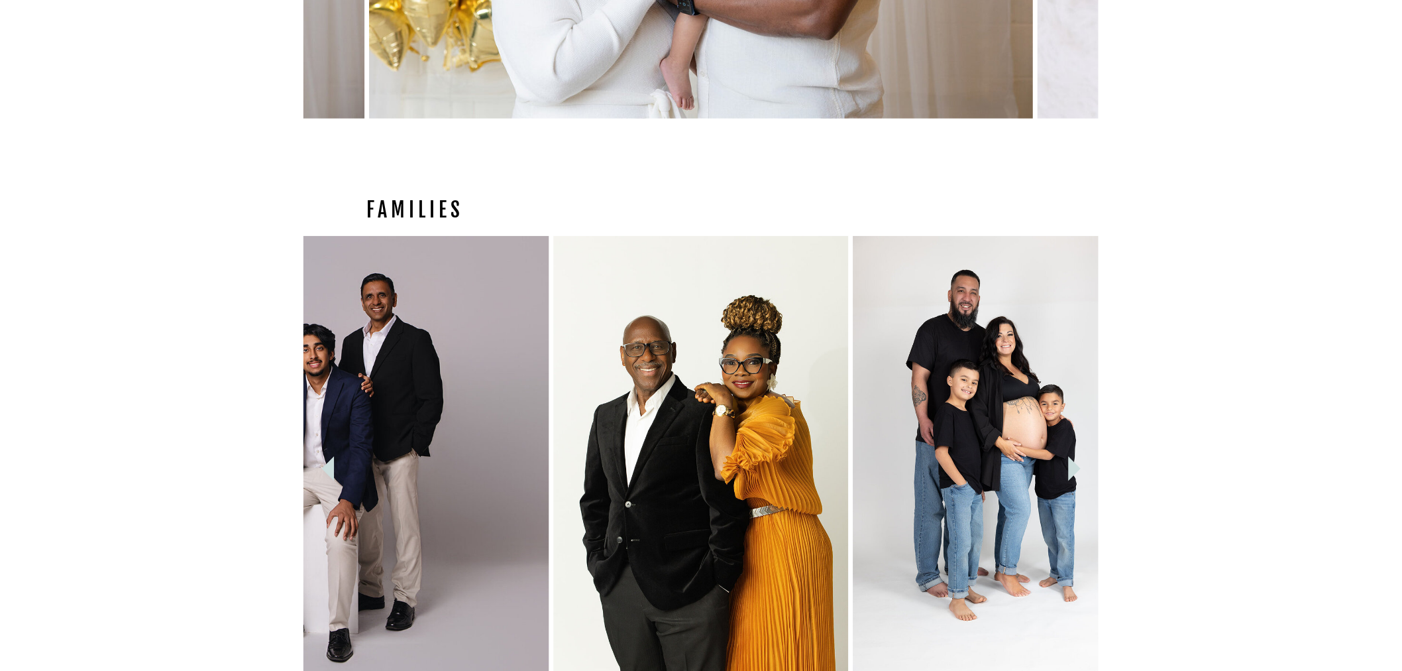
scroll to position [2388, 0]
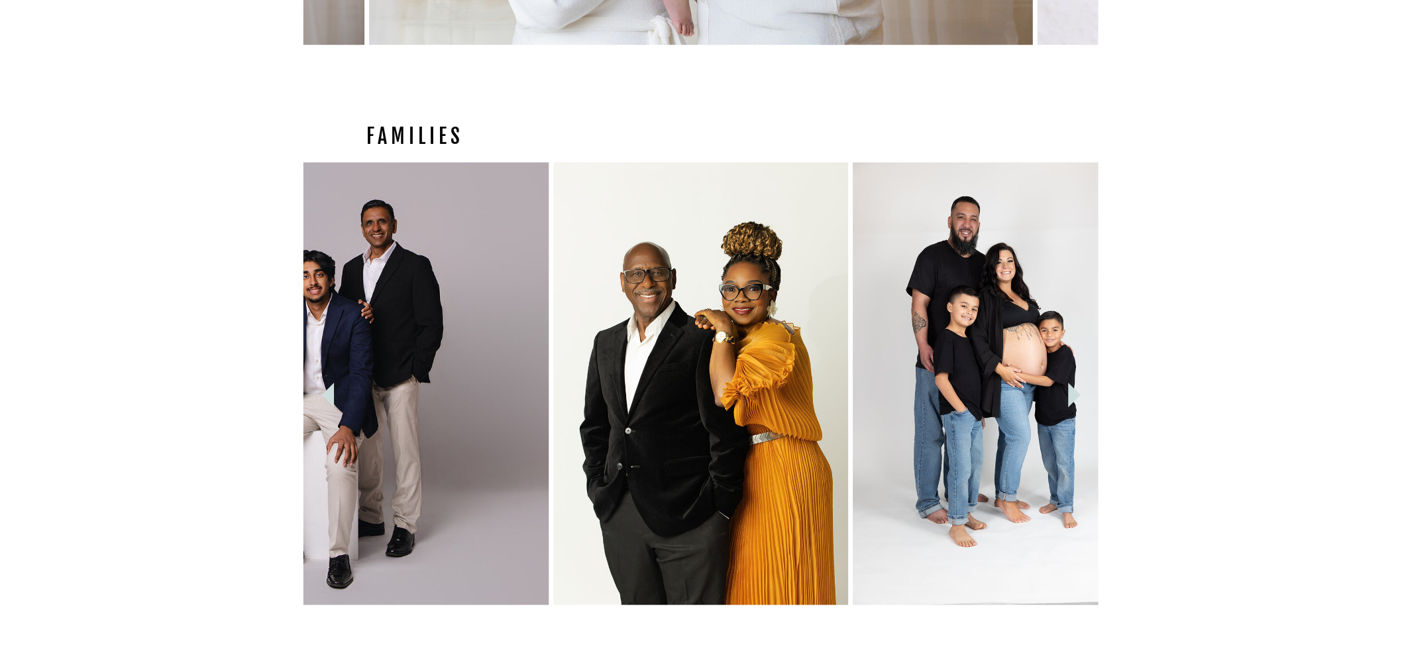
click at [1077, 396] on icon at bounding box center [1075, 395] width 13 height 25
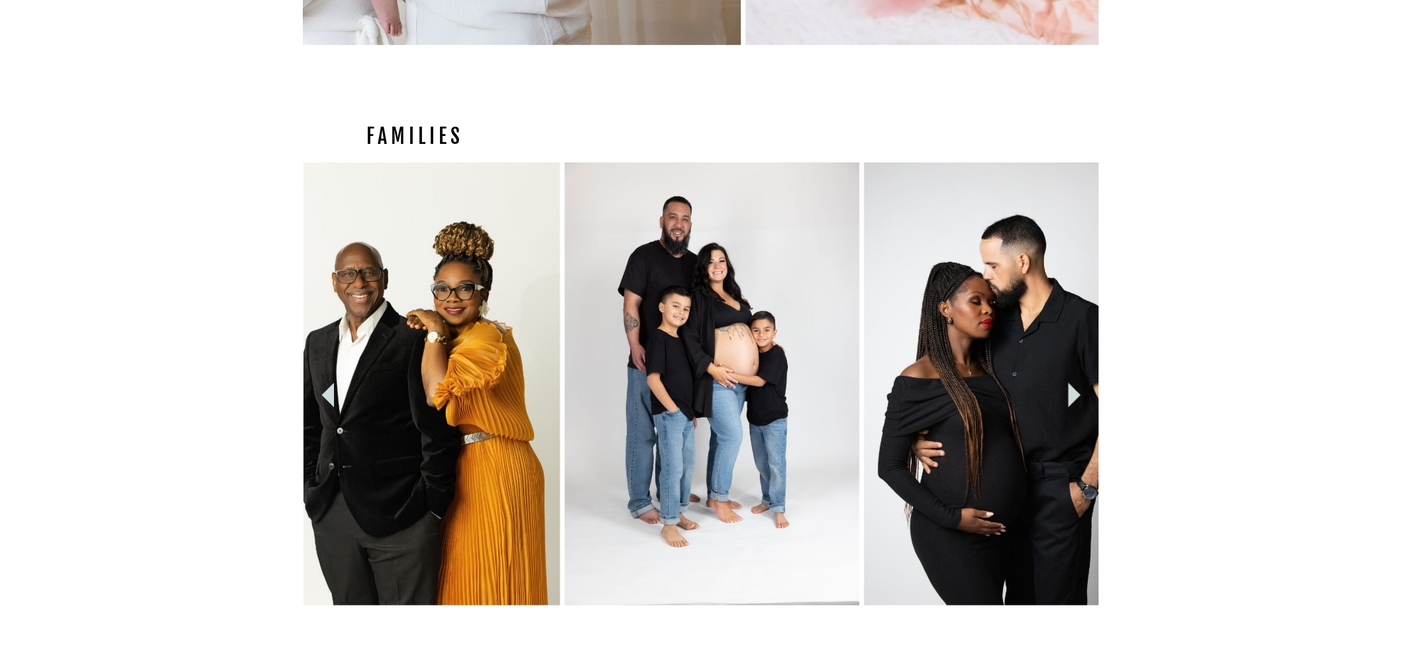
click at [1077, 396] on icon at bounding box center [1075, 395] width 13 height 25
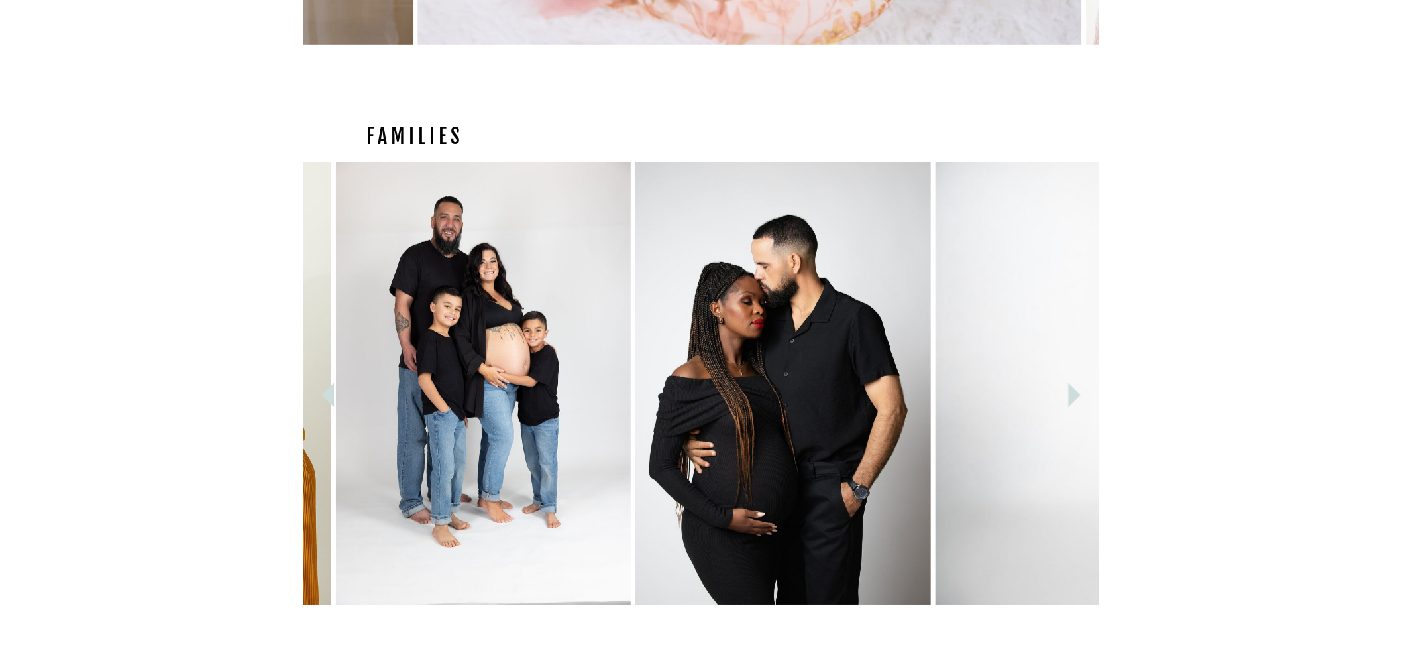
click at [1077, 396] on icon at bounding box center [1075, 395] width 13 height 25
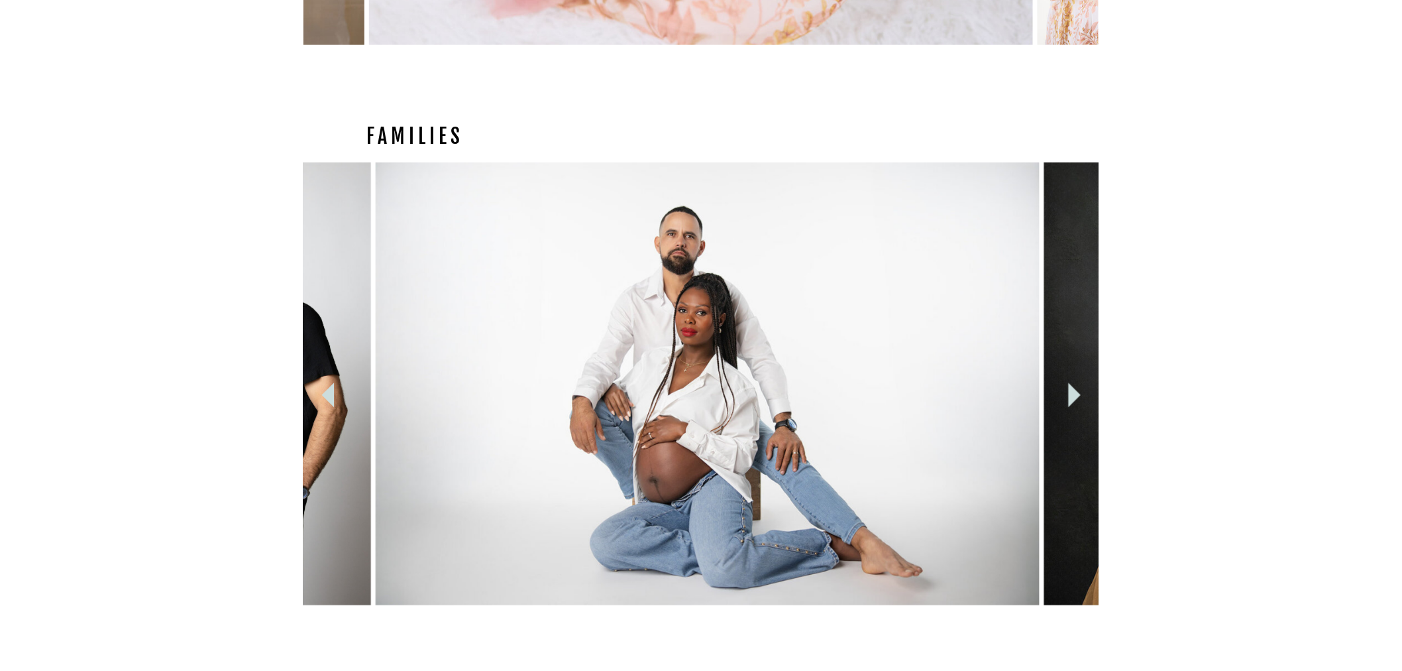
click at [1077, 396] on icon at bounding box center [1075, 395] width 13 height 25
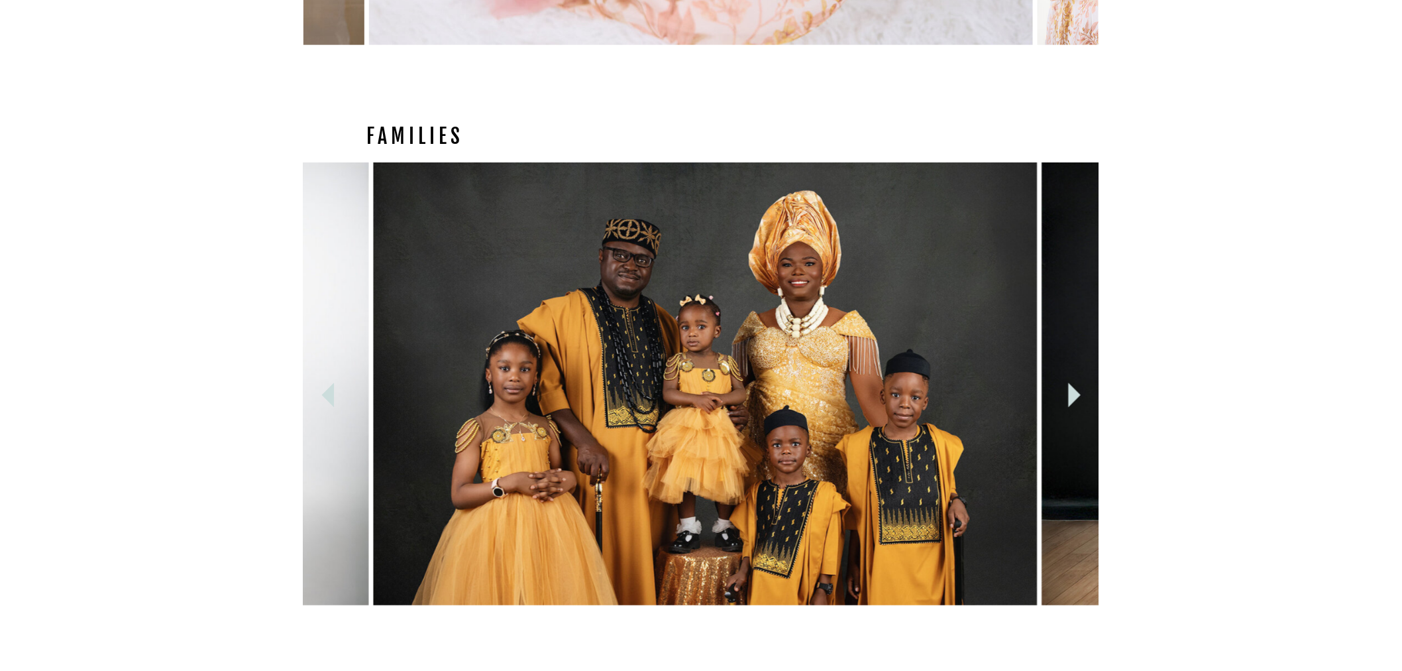
click at [1077, 396] on icon at bounding box center [1075, 395] width 13 height 25
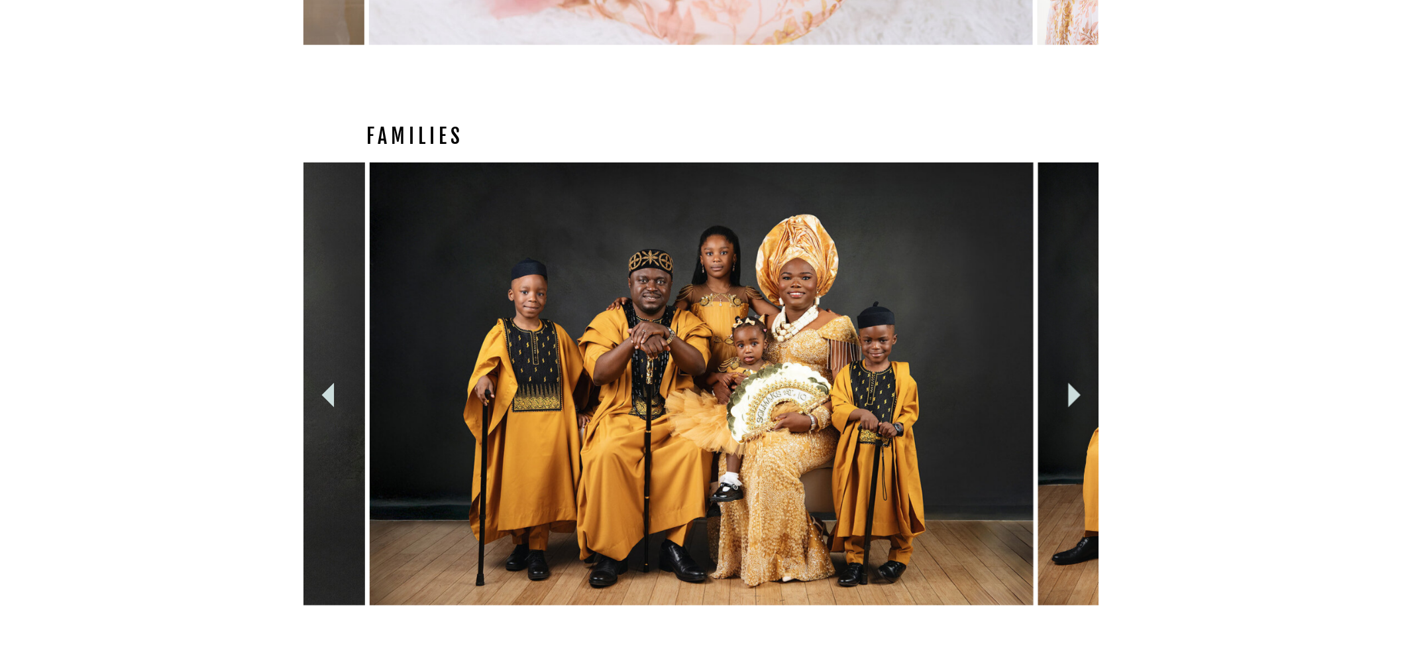
click at [1077, 396] on icon at bounding box center [1075, 395] width 13 height 25
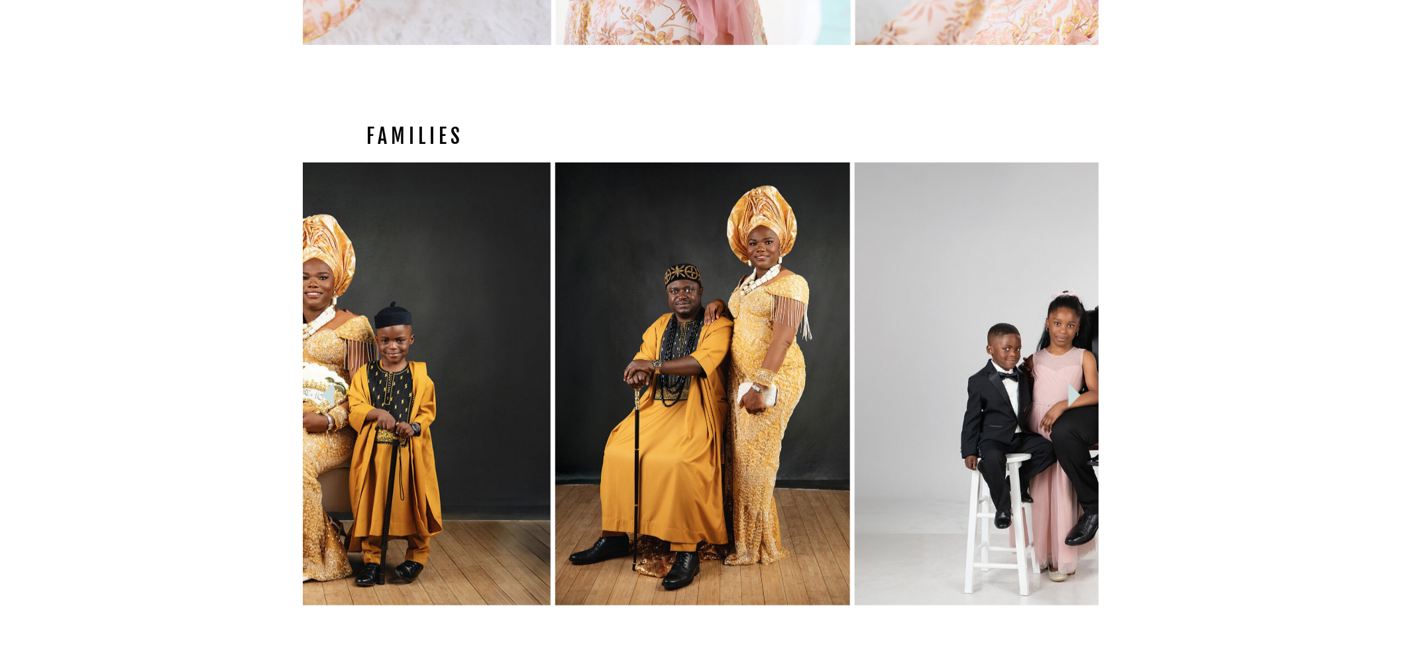
click at [1077, 396] on icon at bounding box center [1075, 395] width 13 height 25
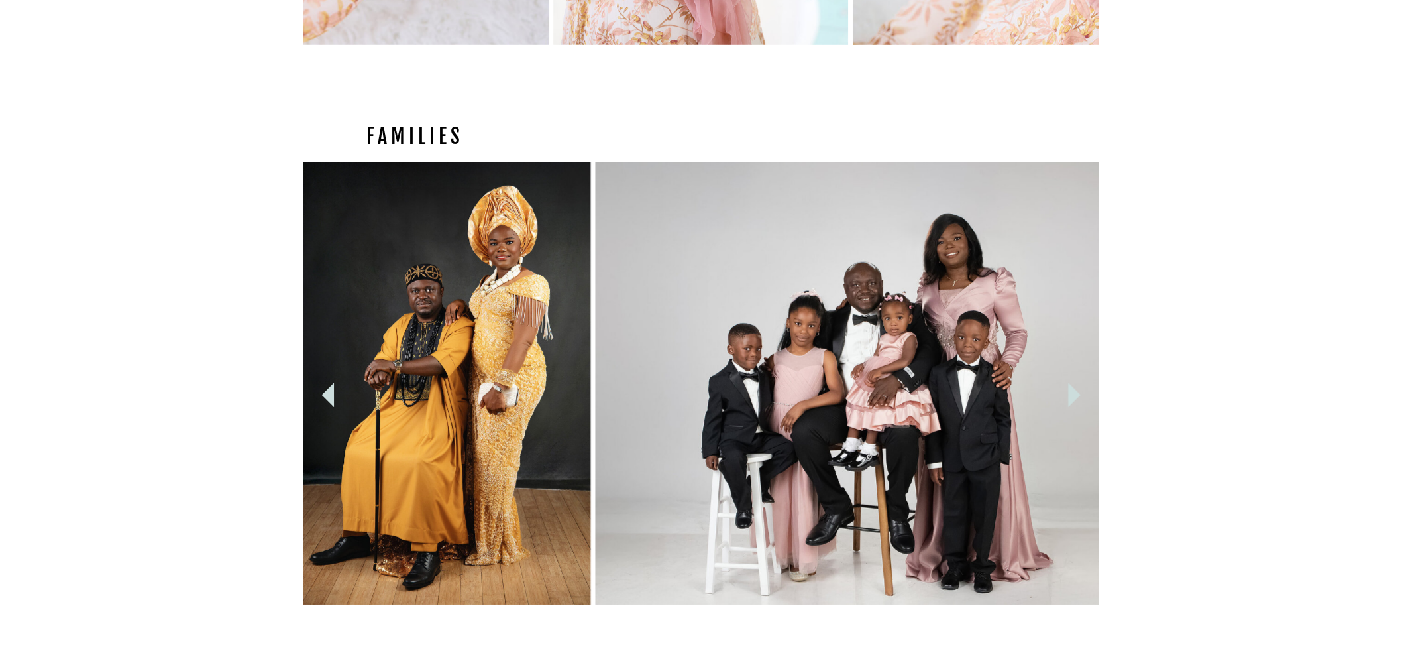
click at [1077, 396] on icon at bounding box center [1075, 395] width 13 height 25
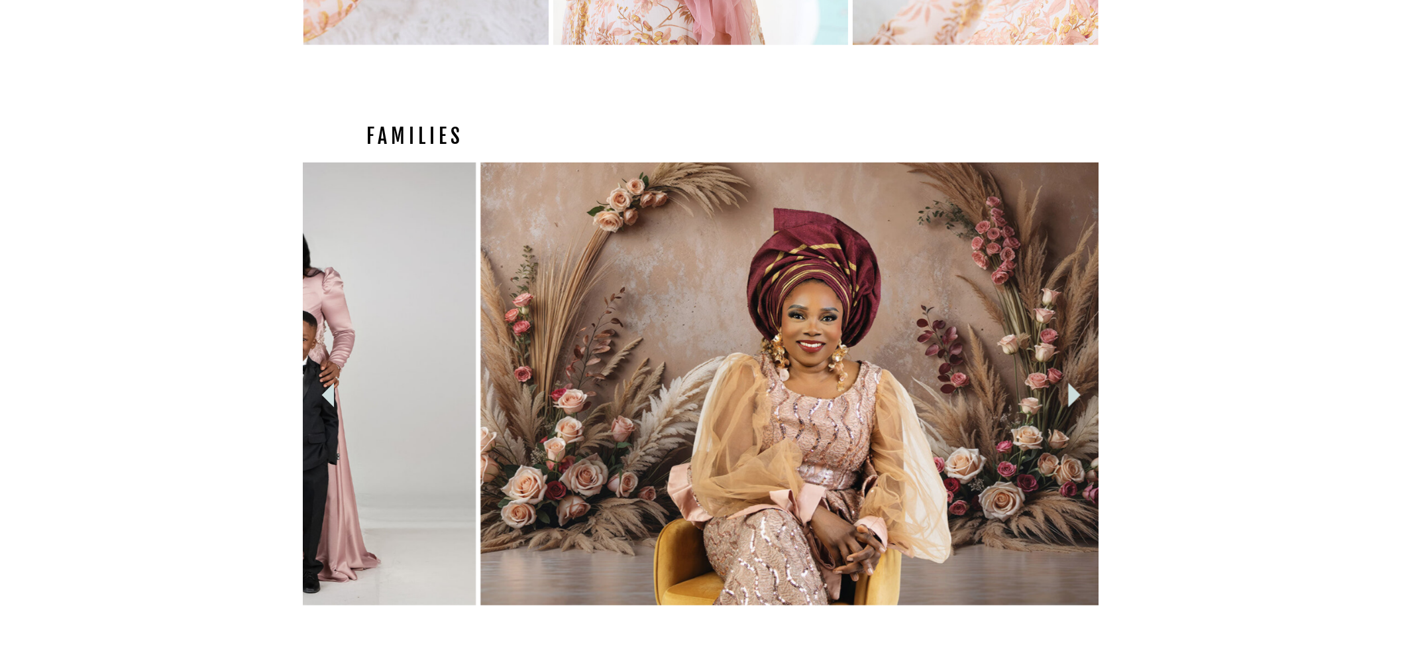
click at [1077, 396] on icon at bounding box center [1075, 395] width 13 height 25
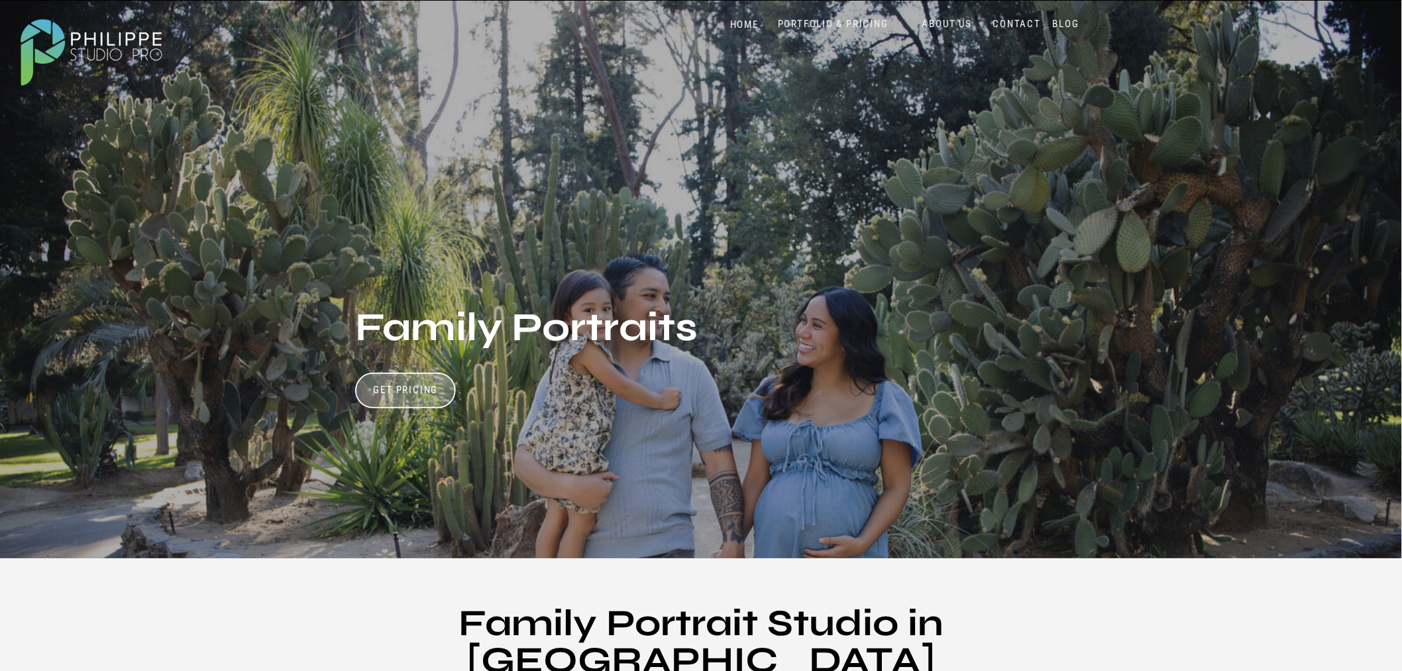
scroll to position [0, 0]
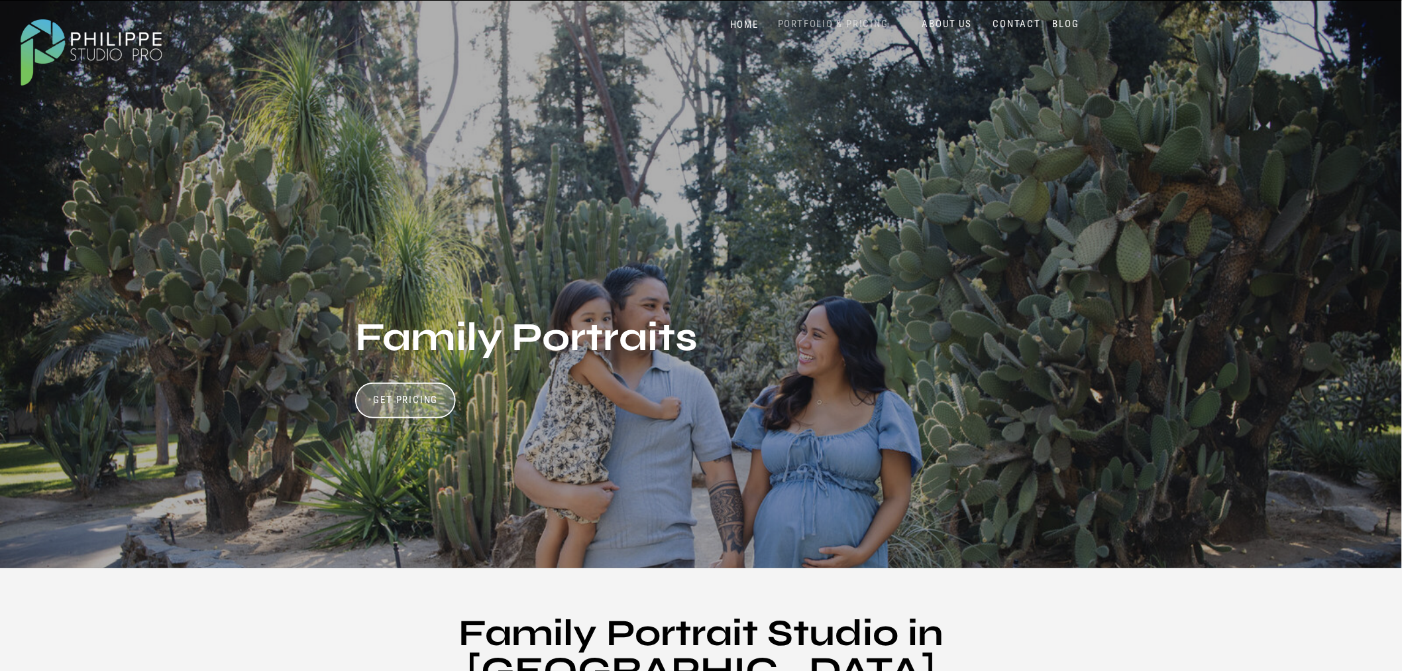
click at [836, 25] on nav "PORTFOLIO & PRICING" at bounding box center [833, 24] width 121 height 13
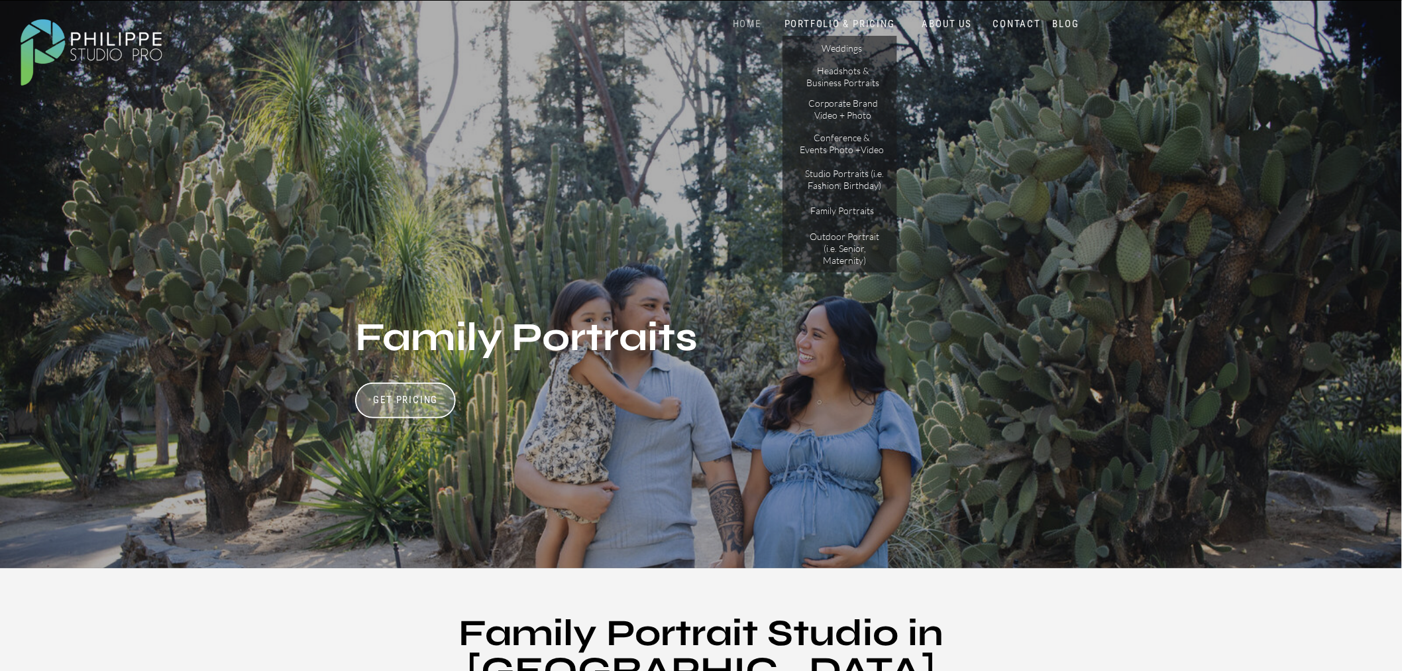
click at [734, 27] on nav "HOME" at bounding box center [747, 24] width 56 height 13
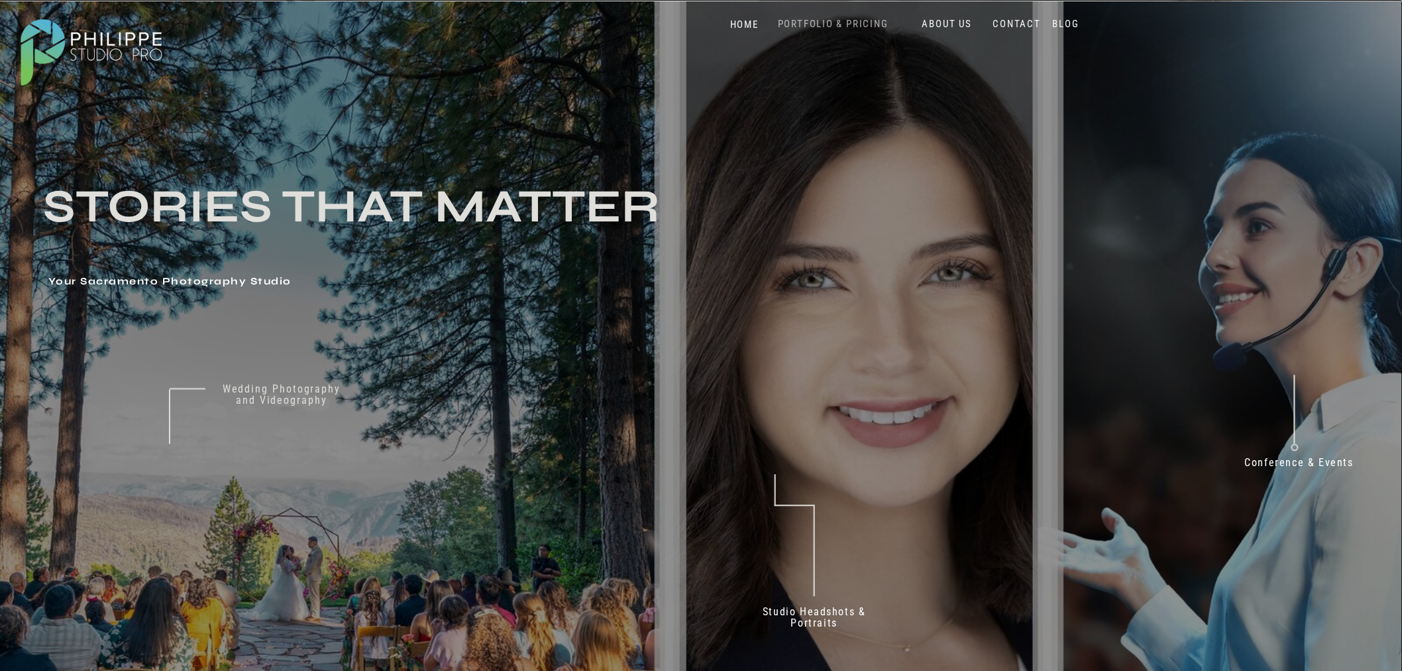
click at [827, 20] on nav "PORTFOLIO & PRICING" at bounding box center [833, 24] width 121 height 13
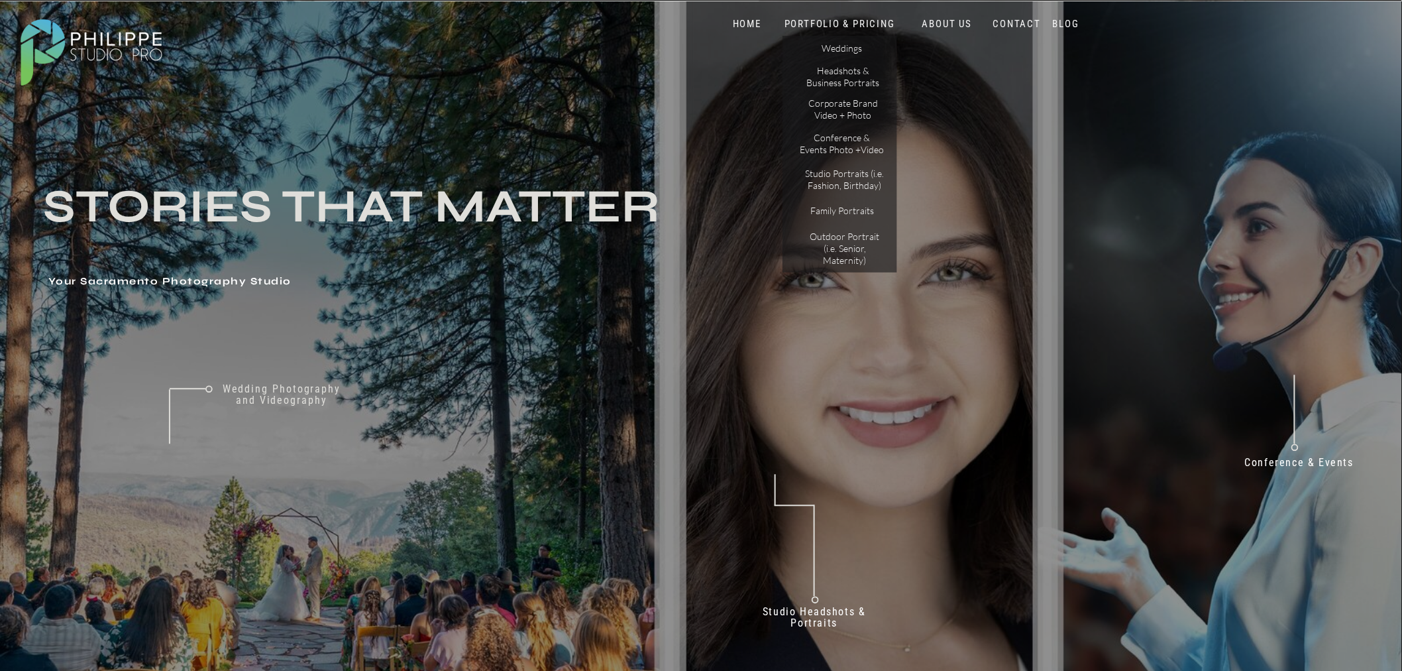
click at [815, 20] on nav "PORTFOLIO & PRICING" at bounding box center [840, 24] width 119 height 13
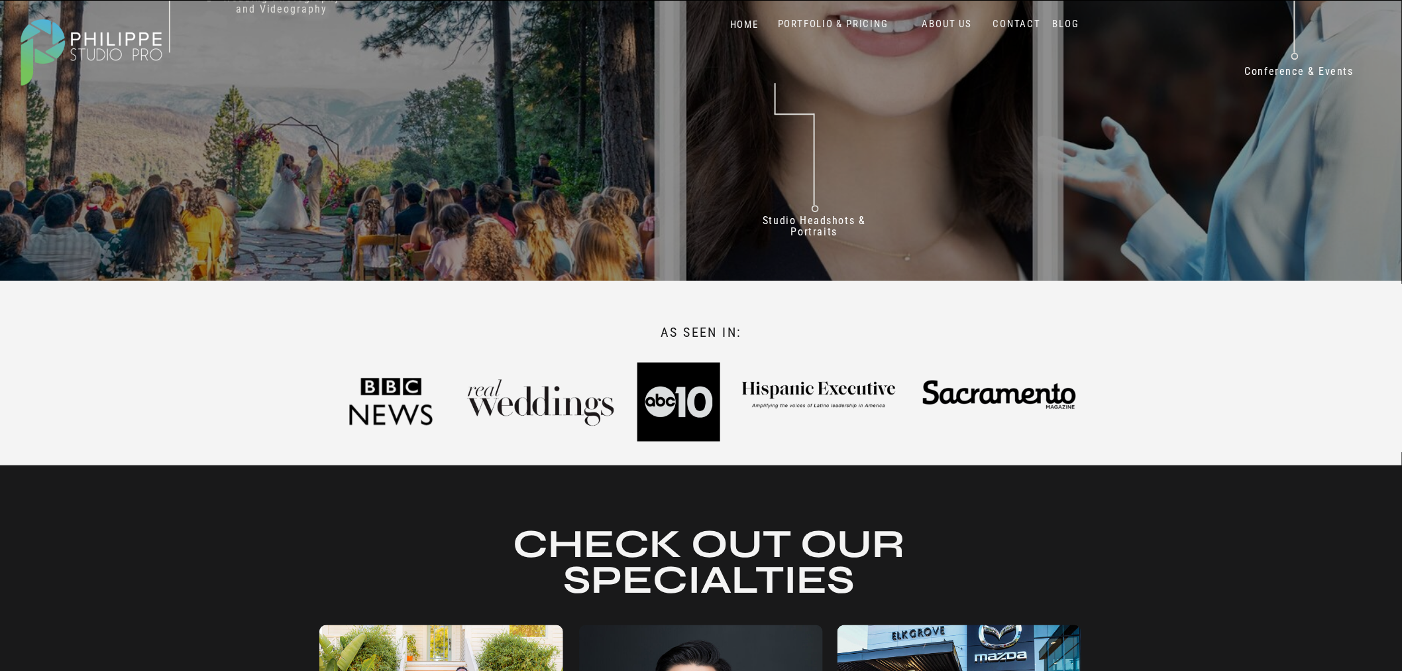
scroll to position [74, 0]
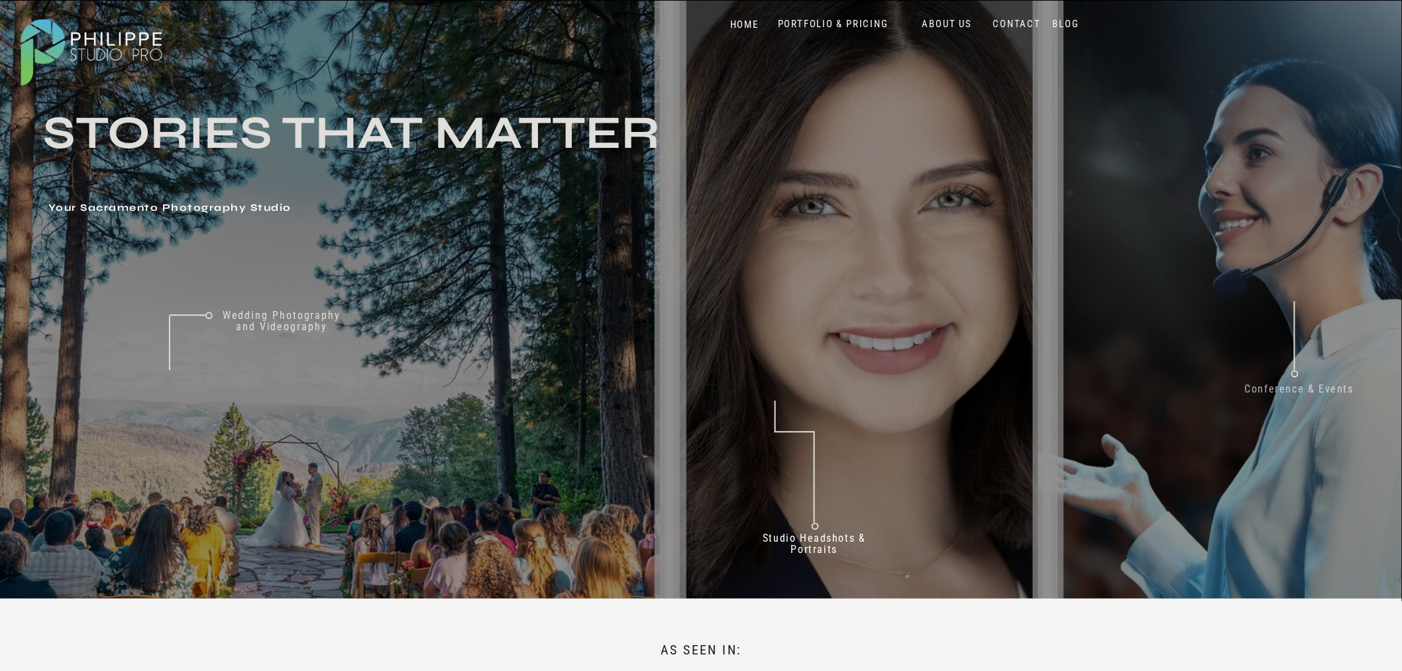
click at [1263, 386] on nav "Conference & Events" at bounding box center [1299, 392] width 127 height 18
